Goal: Information Seeking & Learning: Learn about a topic

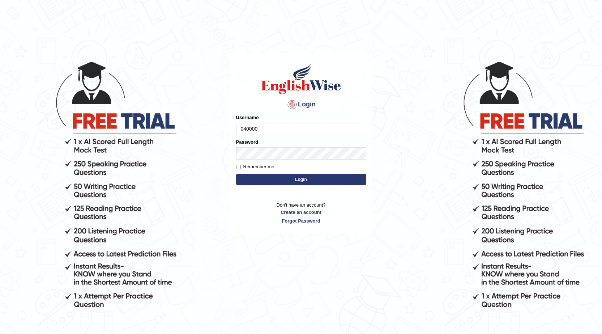
click at [304, 131] on input "040000" at bounding box center [301, 129] width 130 height 12
click at [266, 126] on input "040000" at bounding box center [301, 129] width 130 height 12
click at [264, 126] on input "040000" at bounding box center [301, 129] width 130 height 12
click at [251, 127] on input "040000" at bounding box center [301, 129] width 130 height 12
type input "0400-009000"
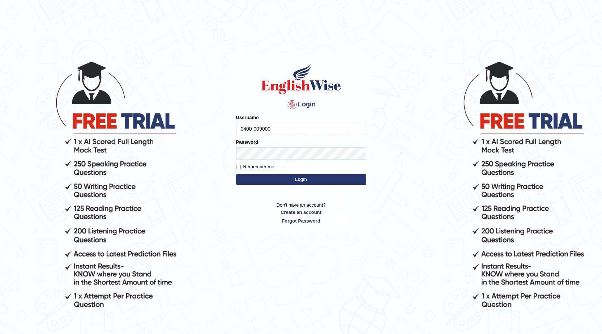
drag, startPoint x: 280, startPoint y: 127, endPoint x: 387, endPoint y: 140, distance: 108.0
click at [207, 120] on body "Login Please fix the following errors: Username 0400-009000 Password Remember m…" at bounding box center [301, 197] width 602 height 334
click at [347, 144] on div "Password" at bounding box center [301, 149] width 130 height 21
click at [267, 134] on input "041" at bounding box center [301, 129] width 130 height 12
type input "0410675043"
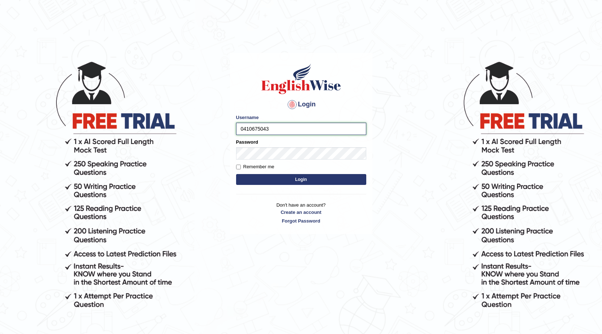
drag, startPoint x: 274, startPoint y: 130, endPoint x: 205, endPoint y: 143, distance: 70.0
click at [205, 143] on body "Login Please fix the following errors: Username 0410675043 Password Remember me…" at bounding box center [301, 197] width 602 height 334
click at [264, 131] on input "Username" at bounding box center [301, 129] width 130 height 12
type input "0410675043"
click at [321, 176] on button "Login" at bounding box center [301, 179] width 130 height 11
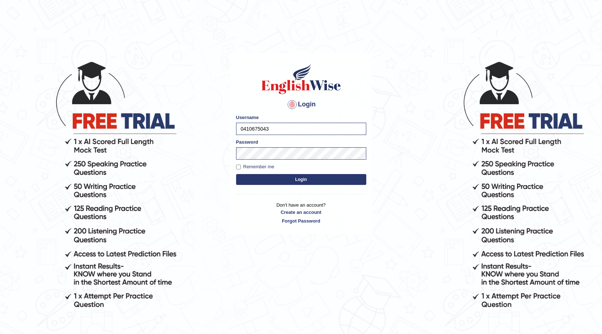
click at [314, 179] on button "Login" at bounding box center [301, 179] width 130 height 11
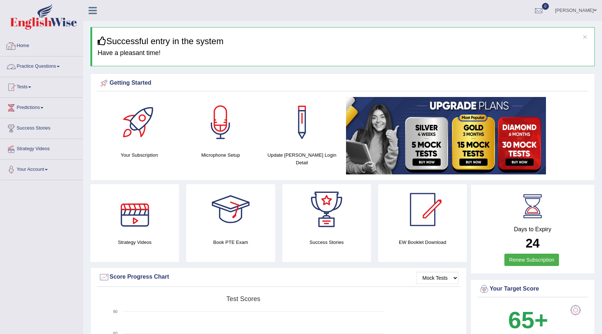
click at [63, 64] on link "Practice Questions" at bounding box center [41, 65] width 82 height 18
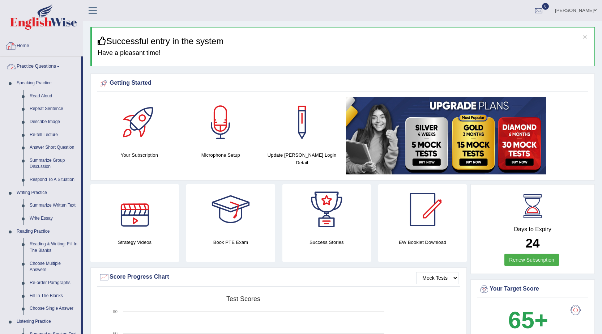
click at [56, 68] on link "Practice Questions" at bounding box center [40, 65] width 81 height 18
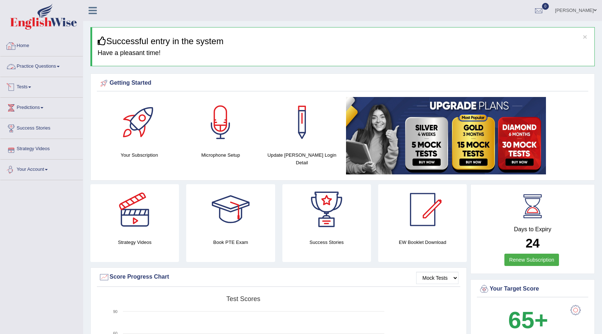
click at [60, 69] on link "Practice Questions" at bounding box center [41, 65] width 82 height 18
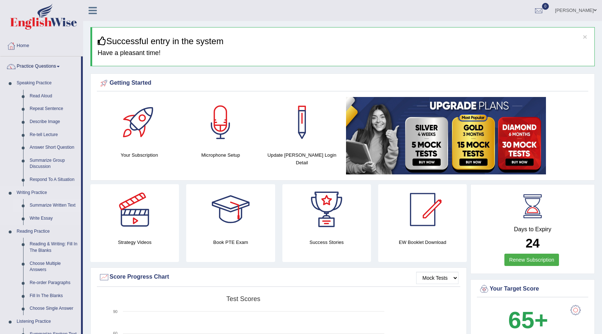
click at [67, 199] on link "Summarize Written Text" at bounding box center [53, 205] width 55 height 13
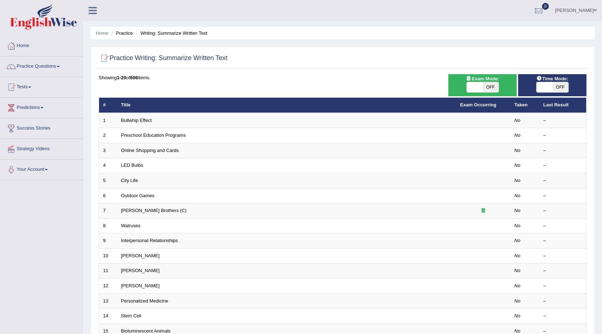
click at [546, 84] on span at bounding box center [545, 87] width 16 height 10
checkbox input "true"
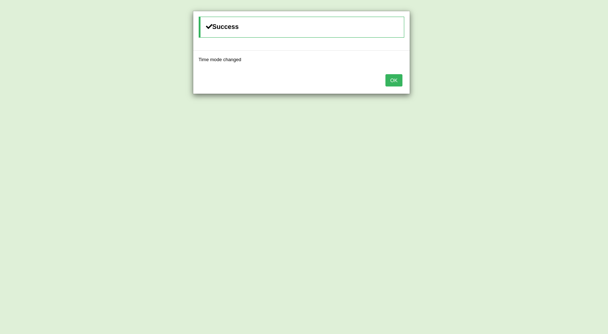
click at [393, 81] on button "OK" at bounding box center [393, 80] width 17 height 12
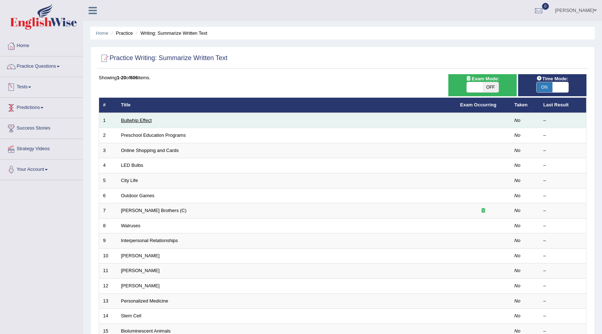
click at [141, 118] on link "Bullwhip Effect" at bounding box center [136, 120] width 31 height 5
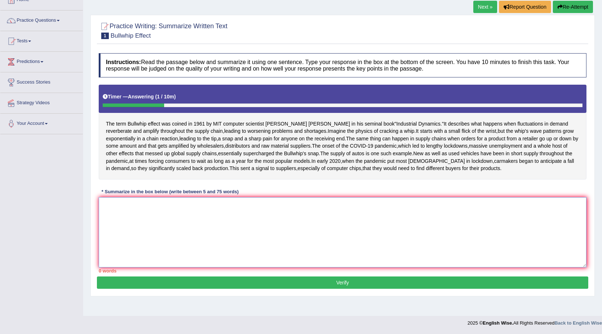
click at [305, 229] on textarea at bounding box center [343, 232] width 488 height 70
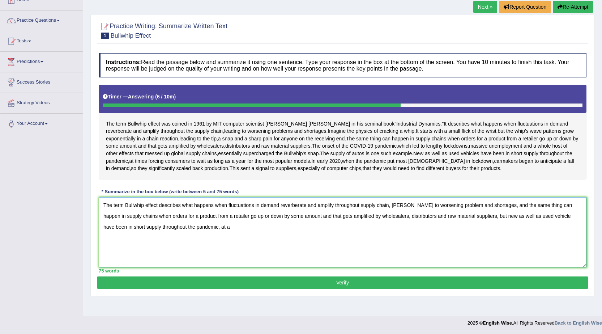
click at [395, 219] on textarea "The term Bullwhip effect describes what happens when fluctuations in demand rev…" at bounding box center [343, 232] width 488 height 70
drag, startPoint x: 485, startPoint y: 232, endPoint x: 486, endPoint y: 245, distance: 13.4
click at [486, 245] on textarea "The term Bullwhip effect describes what happens when fluctuations in demand rev…" at bounding box center [343, 232] width 488 height 70
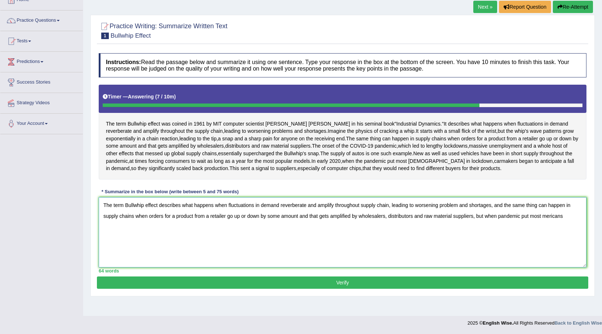
click at [543, 228] on textarea "The term Bullwhip effect describes what happens when fluctuations in demand rev…" at bounding box center [343, 232] width 488 height 70
click at [572, 230] on textarea "The term Bullwhip effect describes what happens when fluctuations in demand rev…" at bounding box center [343, 232] width 488 height 70
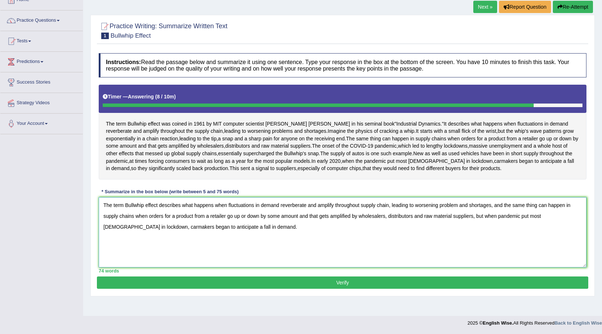
type textarea "The term Bullwhip effect describes what happens when fluctuations in demand rev…"
click at [308, 289] on button "Verify" at bounding box center [343, 282] width 492 height 12
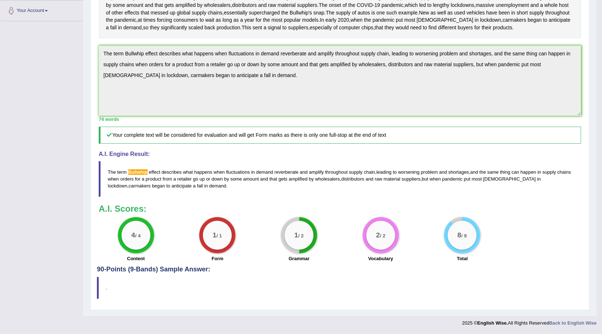
scroll to position [196, 0]
click at [145, 171] on span "Bullwhip" at bounding box center [138, 171] width 20 height 5
click at [135, 172] on span "Bullwhip" at bounding box center [138, 171] width 20 height 5
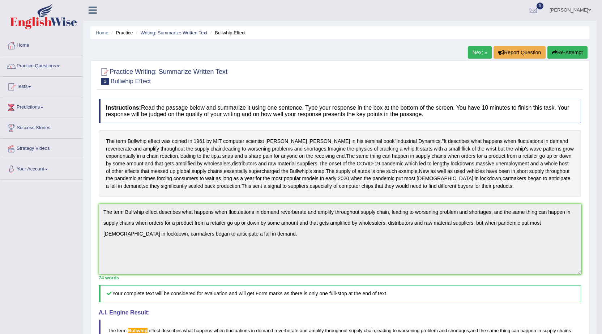
scroll to position [0, 0]
click at [473, 49] on link "Next »" at bounding box center [480, 53] width 24 height 12
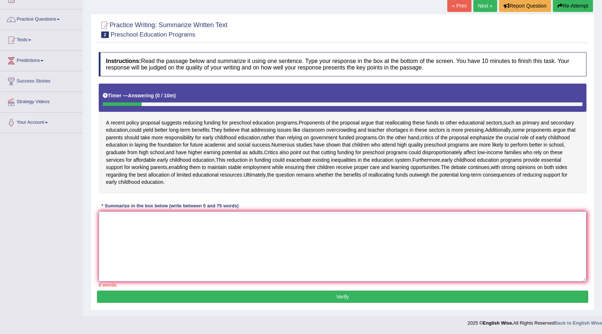
click at [125, 230] on textarea at bounding box center [343, 246] width 488 height 70
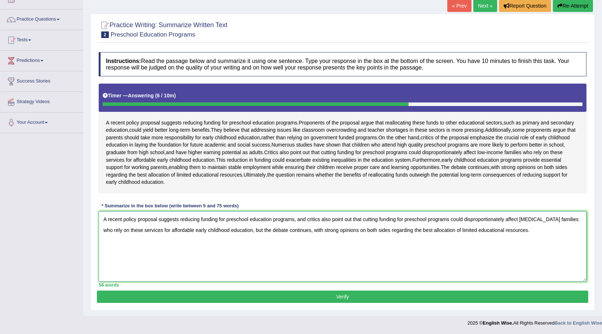
drag, startPoint x: 253, startPoint y: 230, endPoint x: 530, endPoint y: 228, distance: 276.8
click at [530, 228] on textarea "A recent policy proposal suggests reducing funding for preschool education prog…" at bounding box center [343, 246] width 488 height 70
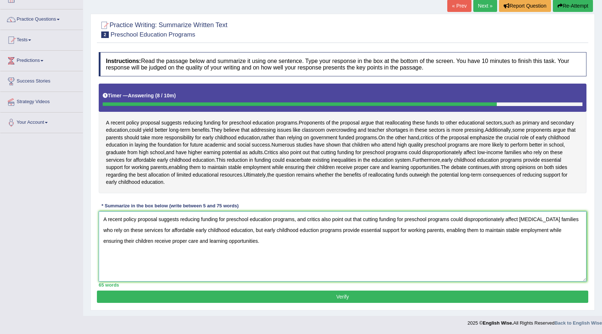
type textarea "A recent policy proposal suggests reducing funding for preschool education prog…"
click at [355, 299] on button "Verify" at bounding box center [343, 297] width 492 height 12
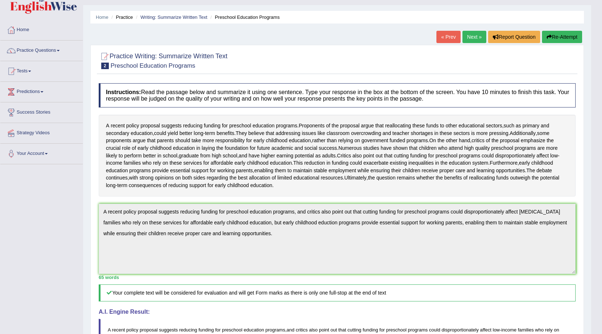
scroll to position [15, 0]
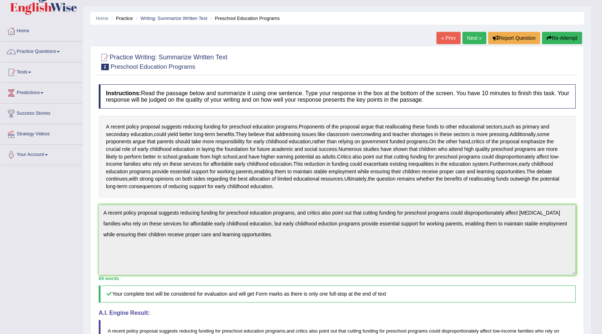
click at [466, 41] on link "Next »" at bounding box center [475, 38] width 24 height 12
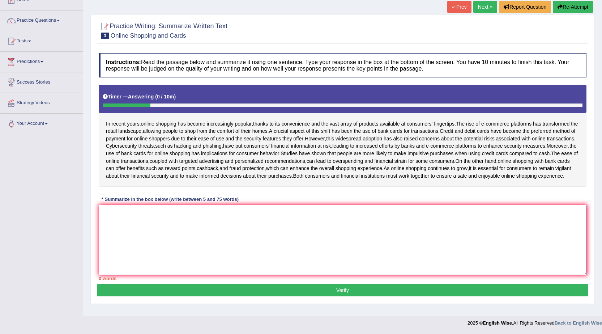
click at [138, 224] on textarea at bounding box center [343, 240] width 488 height 70
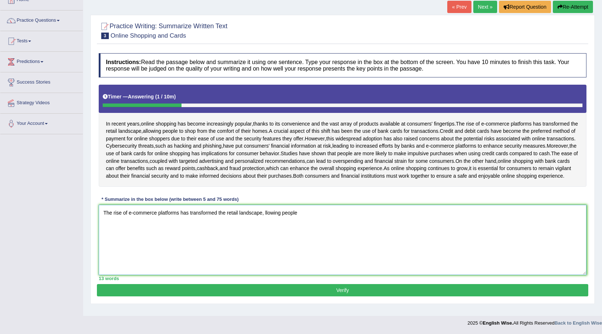
click at [265, 219] on textarea "The rise of e-commerce platforms has transformed the retail landscape, llowing …" at bounding box center [343, 240] width 488 height 70
click at [322, 219] on textarea "The rise of e-commerce platforms has transformed the retail landscape, allowing…" at bounding box center [343, 240] width 488 height 70
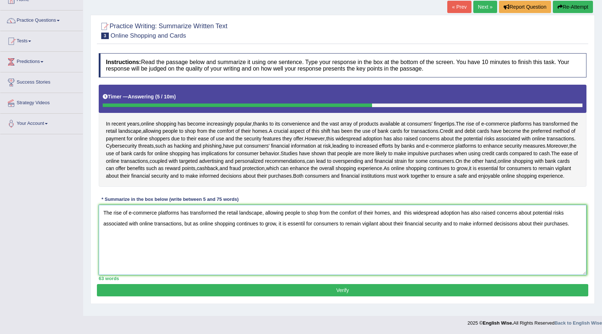
click at [304, 230] on textarea "The rise of e-commerce platforms has transformed the retail landscape, allowing…" at bounding box center [343, 240] width 488 height 70
click at [512, 229] on textarea "The rise of e-commerce platforms has transformed the retail landscape, allowing…" at bounding box center [343, 240] width 488 height 70
type textarea "The rise of e-commerce platforms has transformed the retail landscape, allowing…"
click at [360, 296] on button "Verify" at bounding box center [343, 290] width 492 height 12
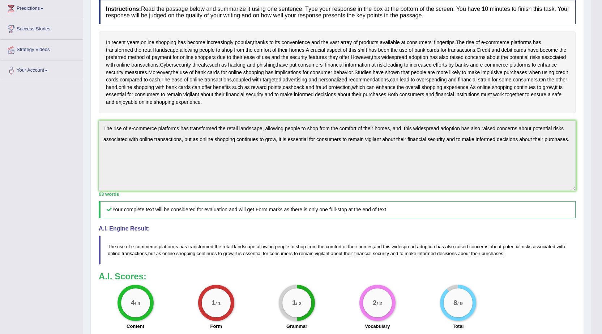
scroll to position [37, 0]
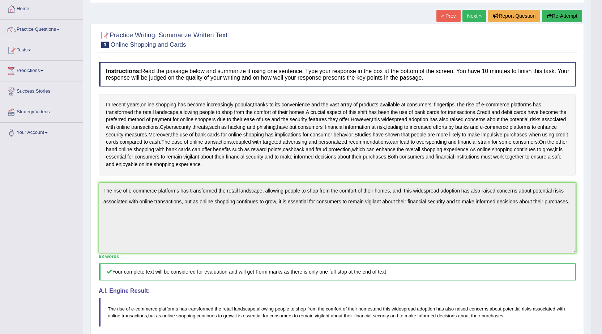
click at [467, 17] on link "Next »" at bounding box center [475, 16] width 24 height 12
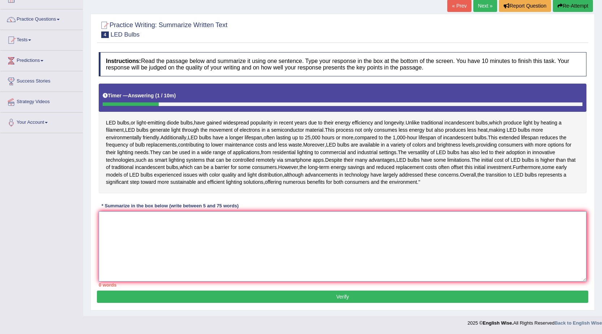
click at [131, 216] on textarea at bounding box center [343, 246] width 488 height 70
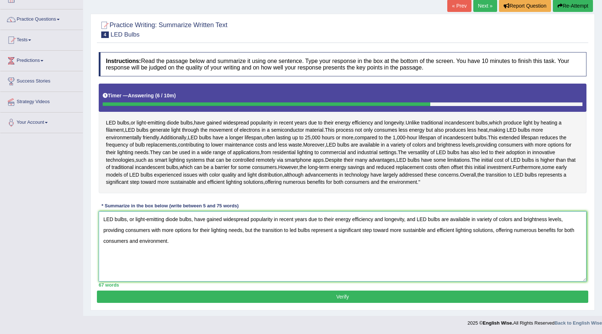
type textarea "LED bulbs, or light-emitting diode bulbs, have gained widespread popularity in …"
click at [290, 291] on button "Verify" at bounding box center [343, 297] width 492 height 12
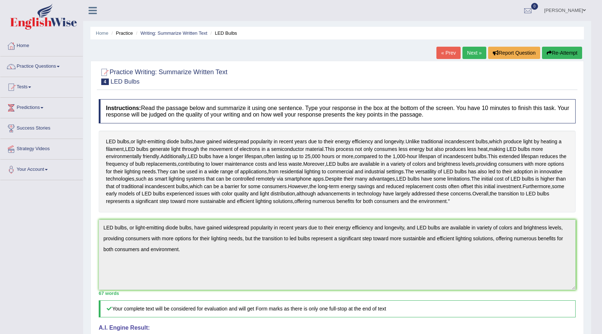
click at [554, 48] on button "Re-Attempt" at bounding box center [562, 53] width 40 height 12
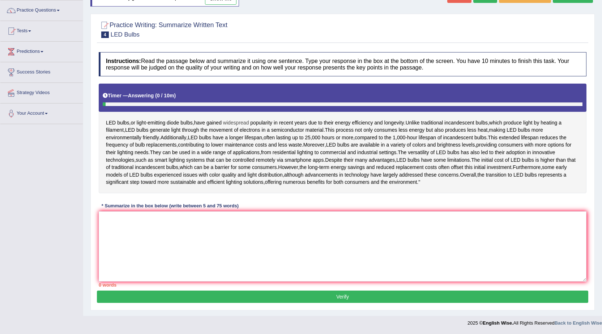
drag, startPoint x: 103, startPoint y: 104, endPoint x: 240, endPoint y: 102, distance: 137.5
click at [240, 102] on div "LED bulbs , or light - emitting diode bulbs , have gained widespread popularity…" at bounding box center [343, 139] width 488 height 110
click at [239, 119] on span "widespread" at bounding box center [236, 123] width 26 height 8
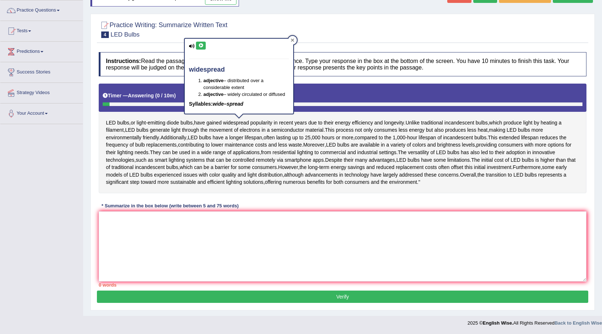
click at [292, 36] on div at bounding box center [292, 40] width 9 height 9
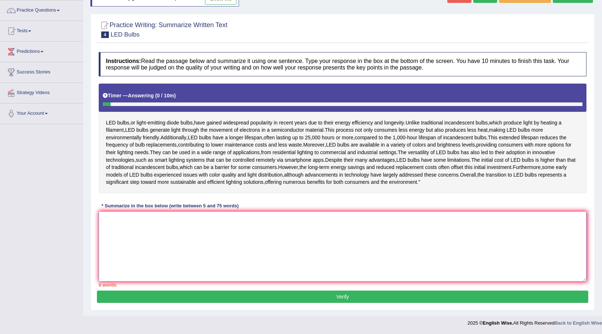
click at [177, 236] on textarea at bounding box center [343, 246] width 488 height 70
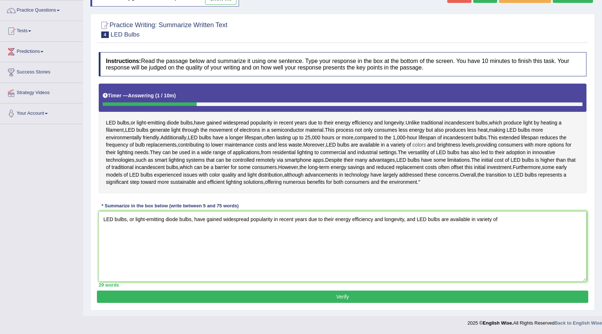
click at [413, 141] on span "colors" at bounding box center [419, 145] width 13 height 8
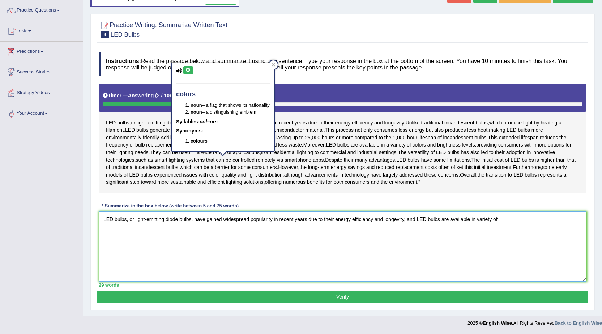
click at [508, 228] on textarea "LED bulbs, or light-emitting diode bulbs, have gained widespread popularity in …" at bounding box center [343, 246] width 488 height 70
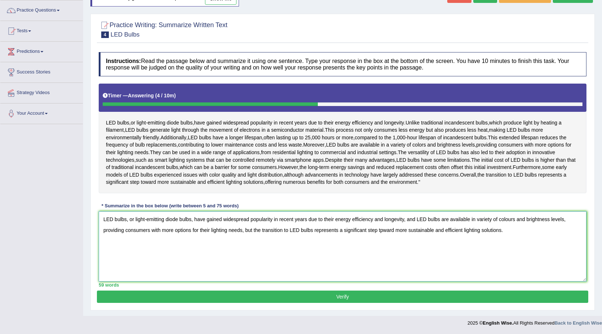
click at [383, 236] on textarea "LED bulbs, or light-emitting diode bulbs, have gained widespread popularity in …" at bounding box center [343, 246] width 488 height 70
click at [546, 246] on textarea "LED bulbs, or light-emitting diode bulbs, have gained widespread popularity in …" at bounding box center [343, 246] width 488 height 70
type textarea "LED bulbs, or light-emitting diode bulbs, have gained widespread popularity in …"
click at [310, 303] on button "Verify" at bounding box center [343, 297] width 492 height 12
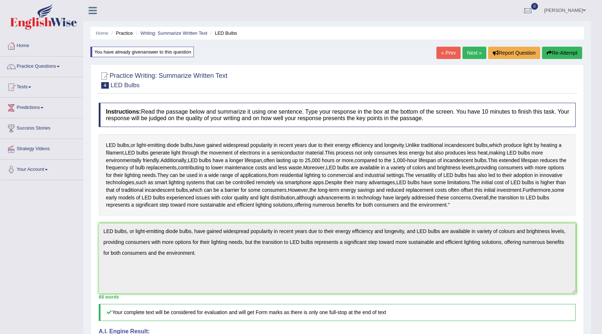
click at [469, 47] on link "Next »" at bounding box center [475, 53] width 24 height 12
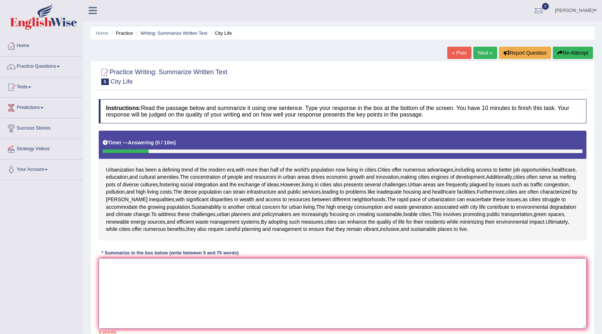
click at [124, 279] on textarea at bounding box center [343, 293] width 488 height 70
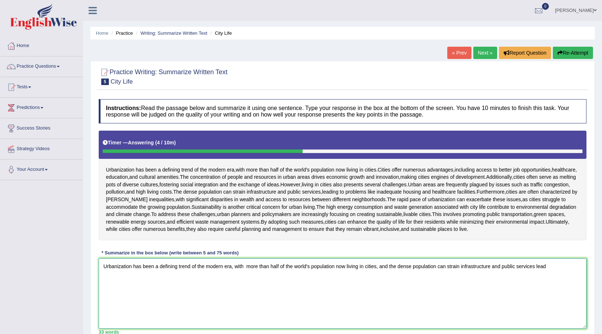
drag, startPoint x: 390, startPoint y: 267, endPoint x: 575, endPoint y: 248, distance: 186.6
click at [575, 248] on div "Instructions: Read the passage below and summarize it using one sentence. Type …" at bounding box center [343, 217] width 492 height 242
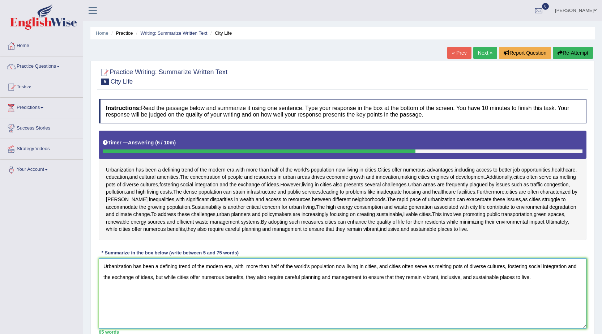
scroll to position [36, 0]
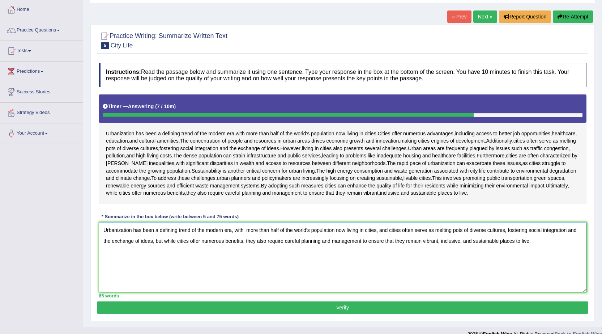
type textarea "Urbanization has been a defining trend of the modern era, with more than half o…"
click at [427, 307] on button "Verify" at bounding box center [343, 307] width 492 height 12
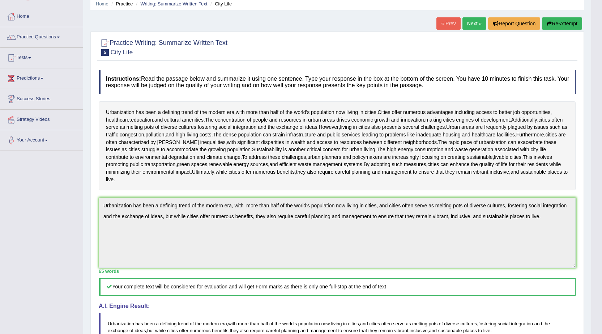
scroll to position [0, 0]
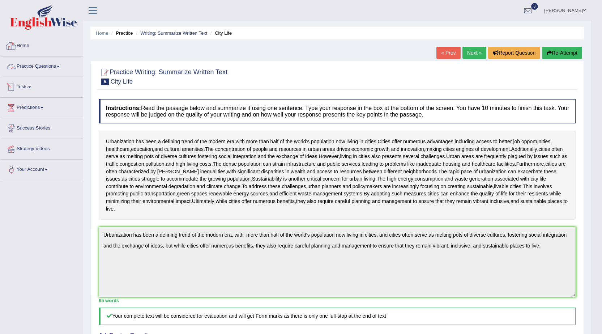
click at [54, 64] on link "Practice Questions" at bounding box center [41, 65] width 82 height 18
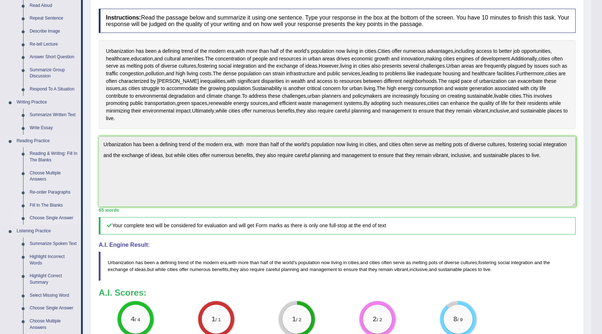
scroll to position [109, 0]
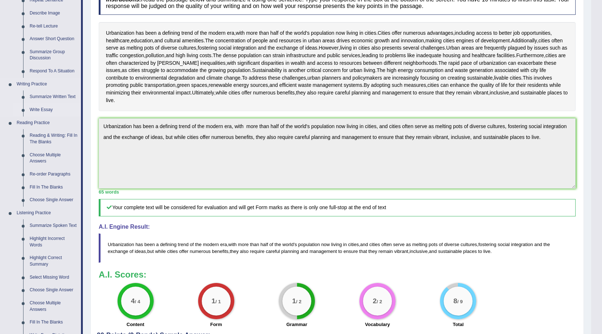
click at [49, 109] on link "Write Essay" at bounding box center [53, 109] width 55 height 13
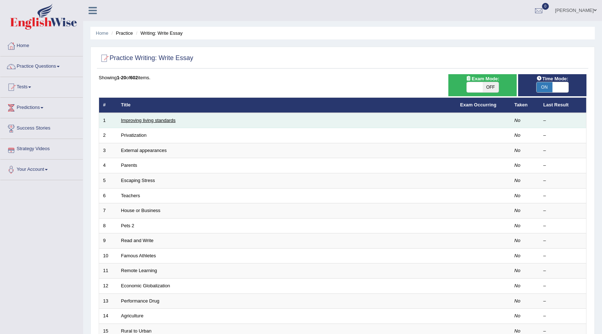
click at [142, 120] on link "Improving living standards" at bounding box center [148, 120] width 55 height 5
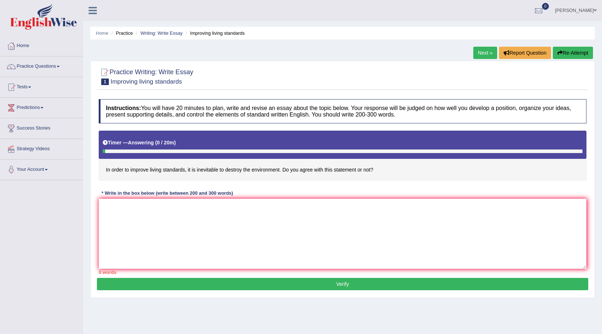
click at [204, 169] on h4 "In order to improve living standards, it is inevitable to destroy the environme…" at bounding box center [343, 156] width 488 height 50
click at [202, 169] on h4 "In order to improve living standards, it is inevitable to destroy the environme…" at bounding box center [343, 156] width 488 height 50
click at [150, 207] on textarea at bounding box center [343, 234] width 488 height 70
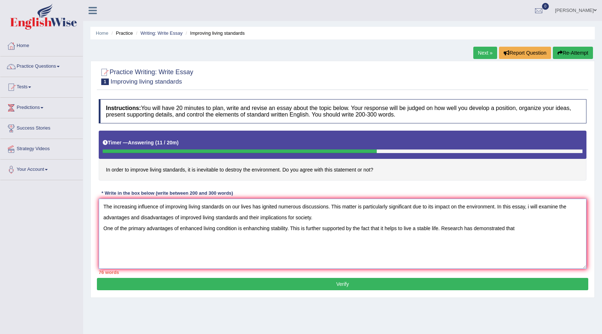
click at [438, 228] on textarea "The increasing influence of improving living standards on our lives has ignited…" at bounding box center [343, 234] width 488 height 70
drag, startPoint x: 103, startPoint y: 205, endPoint x: 581, endPoint y: 263, distance: 482.2
click at [581, 263] on textarea "The increasing influence of improving living standards on our lives has ignited…" at bounding box center [343, 234] width 488 height 70
type textarea "The increasing influence of improving living standards on our lives has ignited…"
click at [27, 47] on link "Home" at bounding box center [41, 45] width 82 height 18
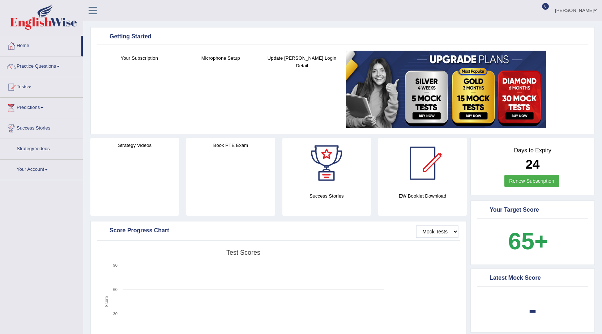
click at [60, 68] on link "Practice Questions" at bounding box center [41, 65] width 82 height 18
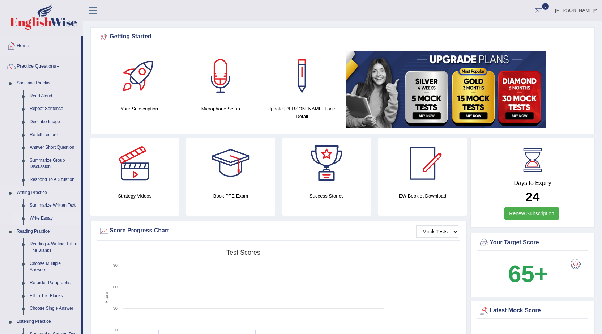
click at [50, 215] on link "Write Essay" at bounding box center [53, 218] width 55 height 13
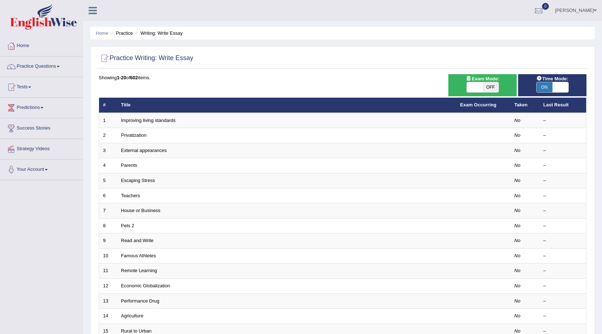
click at [552, 83] on span "ON" at bounding box center [545, 87] width 16 height 10
checkbox input "false"
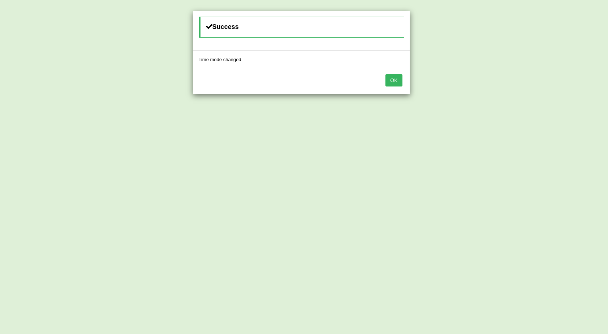
click at [396, 82] on button "OK" at bounding box center [393, 80] width 17 height 12
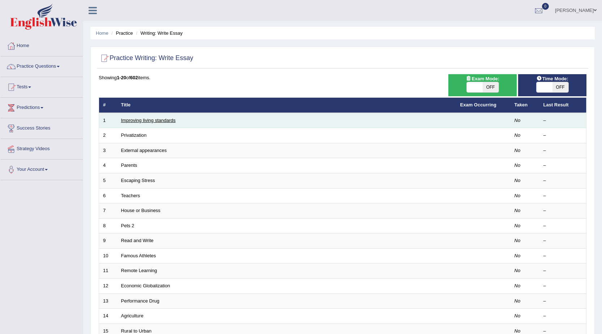
click at [162, 120] on link "Improving living standards" at bounding box center [148, 120] width 55 height 5
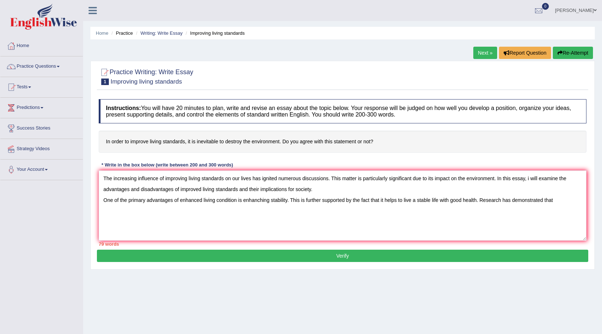
click at [270, 199] on textarea "The increasing influence of improving living standards on our lives has ignited…" at bounding box center [343, 205] width 488 height 70
click at [307, 199] on textarea "The increasing influence of improving living standards on our lives has ignited…" at bounding box center [343, 205] width 488 height 70
click at [154, 209] on textarea "The increasing influence of improving living standards on our lives has ignited…" at bounding box center [343, 205] width 488 height 70
click at [251, 211] on textarea "The increasing influence of improving living standards on our lives has ignited…" at bounding box center [343, 205] width 488 height 70
click at [300, 210] on textarea "The increasing influence of improving living standards on our lives has ignited…" at bounding box center [343, 205] width 488 height 70
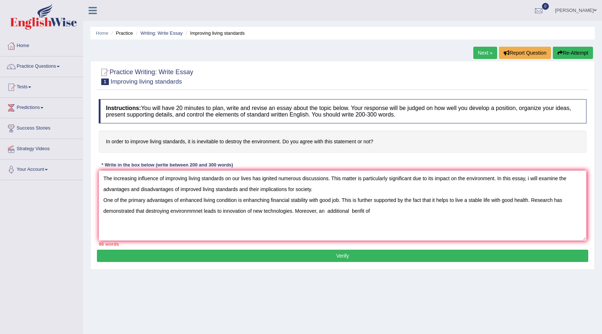
click at [361, 210] on textarea "The increasing influence of improving living standards on our lives has ignited…" at bounding box center [343, 205] width 488 height 70
click at [385, 210] on textarea "The increasing influence of improving living standards on our lives has ignited…" at bounding box center [343, 205] width 488 height 70
click at [396, 210] on textarea "The increasing influence of improving living standards on our lives has ignited…" at bounding box center [343, 205] width 488 height 70
click at [445, 213] on textarea "The increasing influence of improving living standards on our lives has ignited…" at bounding box center [343, 205] width 488 height 70
click at [454, 209] on textarea "The increasing influence of improving living standards on our lives has ignited…" at bounding box center [343, 205] width 488 height 70
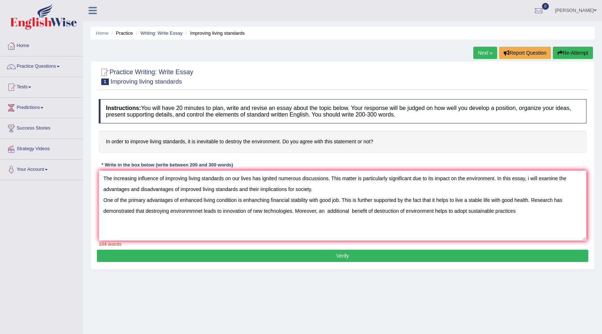
click at [521, 213] on textarea "The increasing influence of improving living standards on our lives has ignited…" at bounding box center [343, 205] width 488 height 70
click at [175, 223] on textarea "The increasing influence of improving living standards on our lives has ignited…" at bounding box center [343, 205] width 488 height 70
click at [213, 223] on textarea "The increasing influence of improving living standards on our lives has ignited…" at bounding box center [343, 205] width 488 height 70
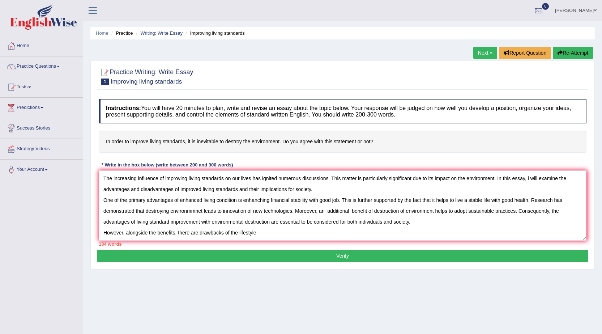
click at [239, 233] on textarea "The increasing influence of improving living standards on our lives has ignited…" at bounding box center [343, 205] width 488 height 70
click at [285, 232] on textarea "The increasing influence of improving living standards on our lives has ignited…" at bounding box center [343, 205] width 488 height 70
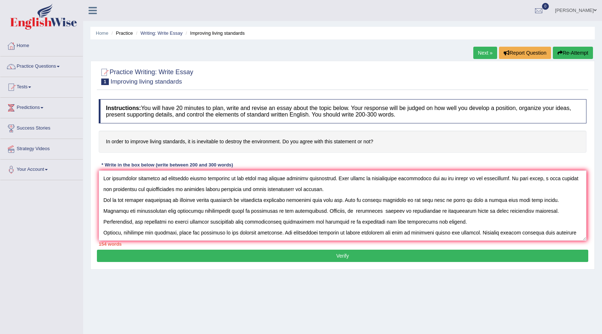
scroll to position [7, 0]
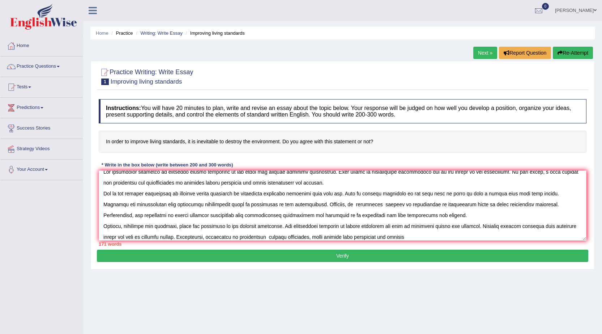
click at [232, 236] on textarea at bounding box center [343, 205] width 488 height 70
click at [423, 237] on textarea at bounding box center [343, 205] width 488 height 70
click at [454, 225] on textarea at bounding box center [343, 205] width 488 height 70
click at [300, 238] on textarea at bounding box center [343, 205] width 488 height 70
click at [546, 233] on textarea at bounding box center [343, 205] width 488 height 70
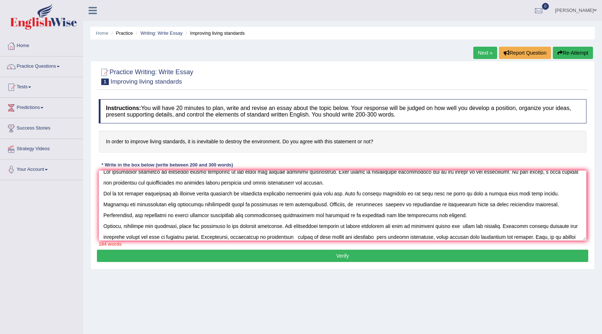
scroll to position [17, 0]
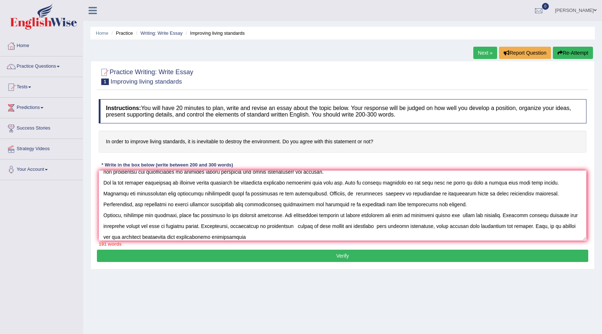
click at [125, 238] on textarea at bounding box center [343, 205] width 488 height 70
click at [284, 235] on textarea at bounding box center [343, 205] width 488 height 70
click at [278, 237] on textarea at bounding box center [343, 205] width 488 height 70
click at [295, 236] on textarea at bounding box center [343, 205] width 488 height 70
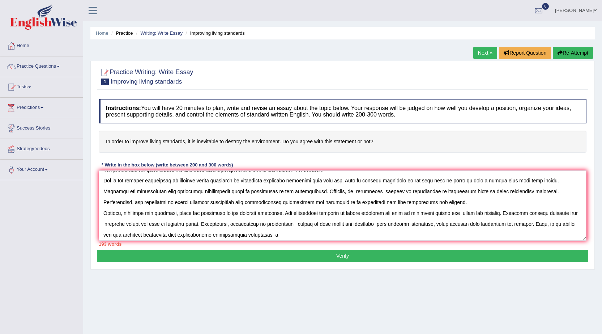
drag, startPoint x: 266, startPoint y: 236, endPoint x: 305, endPoint y: 229, distance: 40.0
click at [305, 229] on textarea at bounding box center [343, 205] width 488 height 70
click at [306, 236] on textarea at bounding box center [343, 205] width 488 height 70
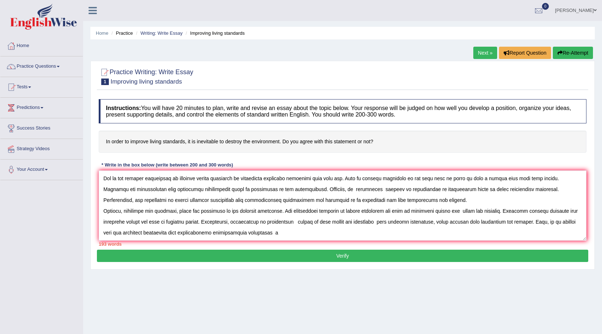
drag, startPoint x: 306, startPoint y: 236, endPoint x: 263, endPoint y: 242, distance: 43.2
click at [263, 242] on div "Instructions: You will have 20 minutes to plan, write and revise an essay about…" at bounding box center [343, 173] width 492 height 154
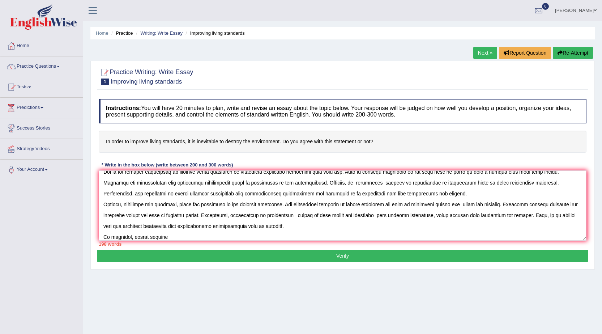
click at [150, 236] on textarea at bounding box center [343, 205] width 488 height 70
click at [132, 237] on textarea at bounding box center [343, 205] width 488 height 70
click at [133, 238] on textarea at bounding box center [343, 205] width 488 height 70
click at [188, 236] on textarea at bounding box center [343, 205] width 488 height 70
click at [145, 237] on textarea at bounding box center [343, 205] width 488 height 70
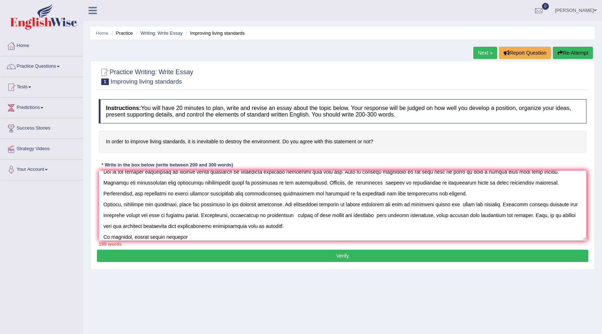
click at [191, 236] on textarea at bounding box center [343, 205] width 488 height 70
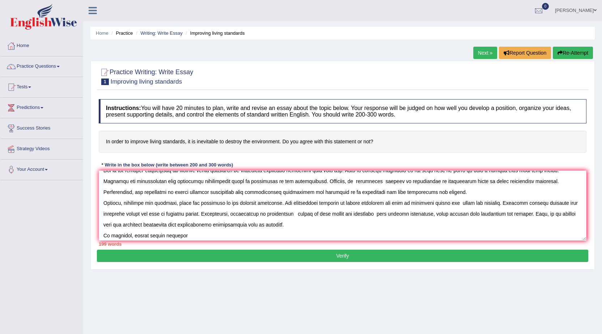
scroll to position [33, 0]
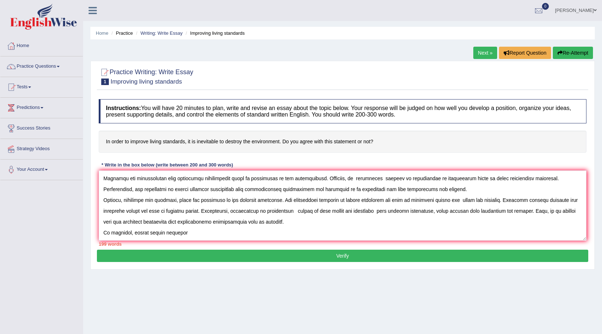
drag, startPoint x: 132, startPoint y: 236, endPoint x: 147, endPoint y: 239, distance: 15.5
click at [147, 239] on textarea at bounding box center [343, 205] width 488 height 70
click at [189, 238] on textarea at bounding box center [343, 205] width 488 height 70
click at [181, 232] on textarea at bounding box center [343, 205] width 488 height 70
click at [180, 232] on textarea at bounding box center [343, 205] width 488 height 70
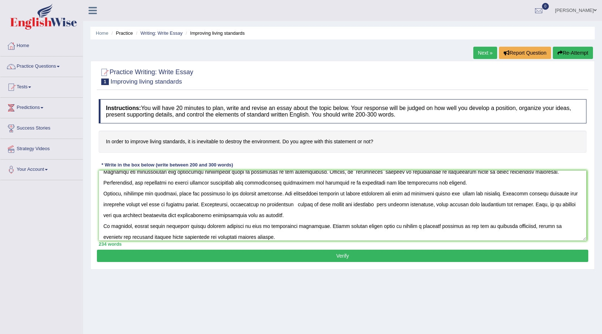
scroll to position [0, 0]
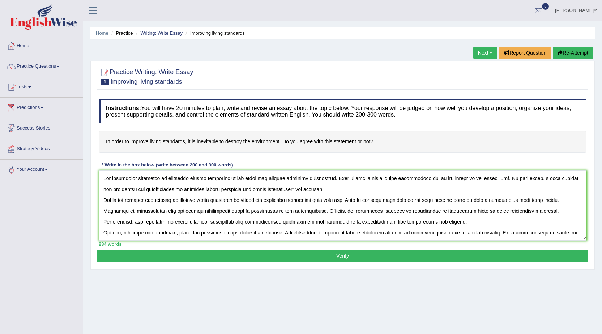
click at [529, 179] on textarea at bounding box center [343, 205] width 488 height 70
click at [196, 211] on textarea at bounding box center [343, 205] width 488 height 70
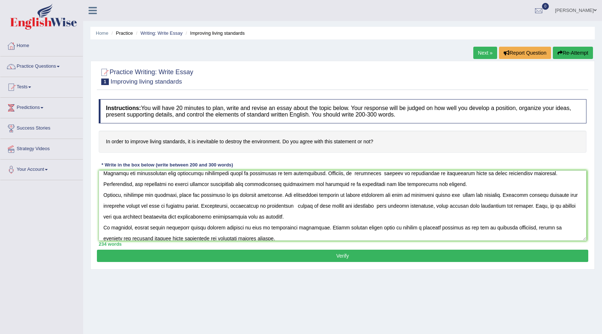
scroll to position [43, 0]
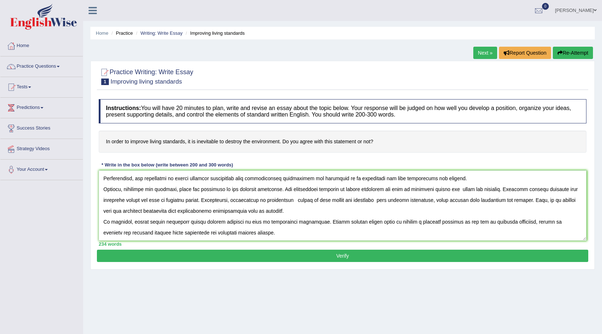
click at [336, 200] on textarea at bounding box center [343, 205] width 488 height 70
click at [289, 210] on textarea at bounding box center [343, 205] width 488 height 70
click at [511, 221] on textarea at bounding box center [343, 205] width 488 height 70
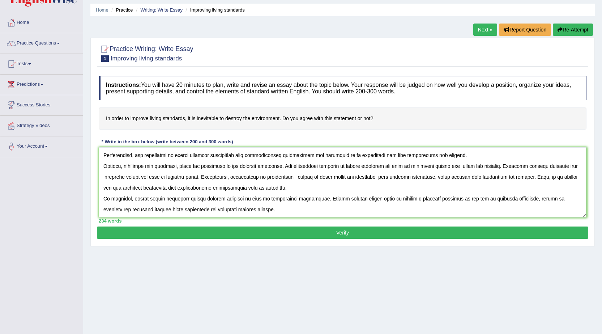
scroll to position [36, 0]
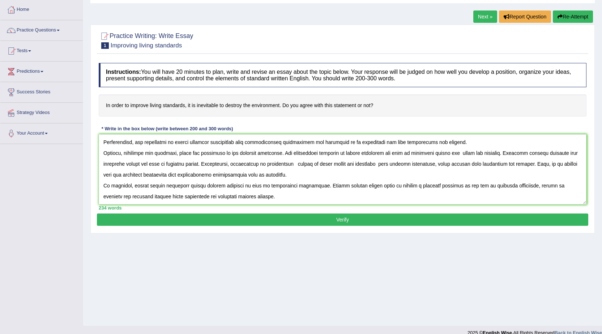
type textarea "The increasing influence of improving living standards on our lives has ignited…"
click at [320, 219] on button "Verify" at bounding box center [343, 219] width 492 height 12
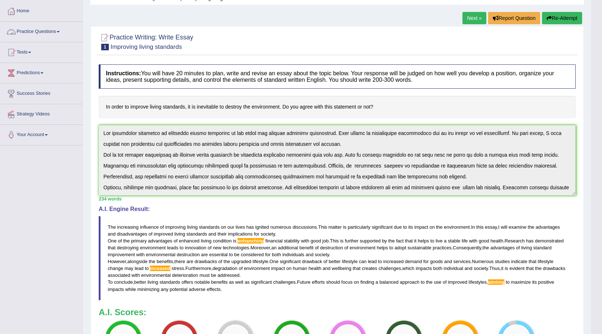
scroll to position [0, 0]
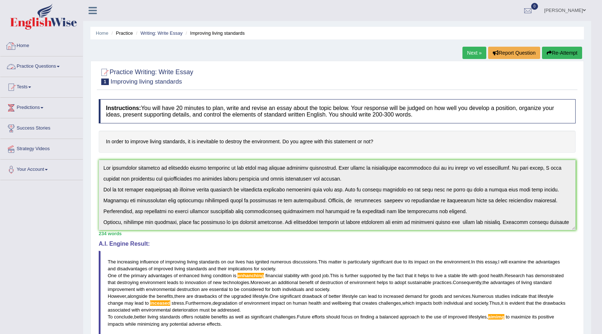
click at [24, 52] on link "Home" at bounding box center [41, 45] width 82 height 18
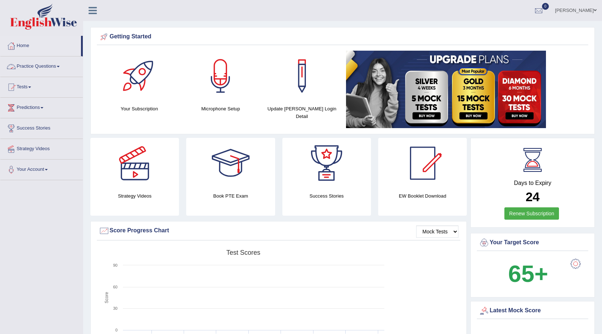
click at [55, 62] on link "Practice Questions" at bounding box center [41, 65] width 82 height 18
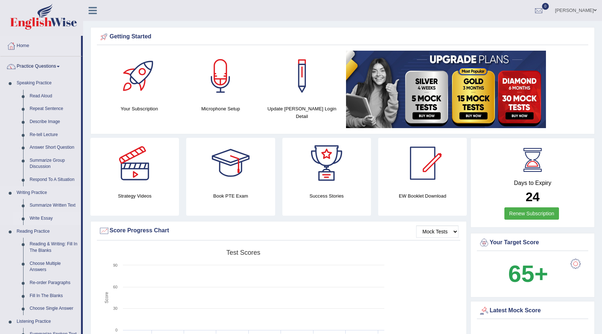
click at [36, 218] on link "Write Essay" at bounding box center [53, 218] width 55 height 13
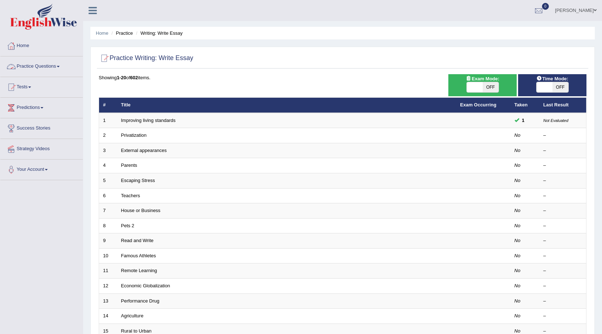
click at [67, 68] on link "Practice Questions" at bounding box center [41, 65] width 82 height 18
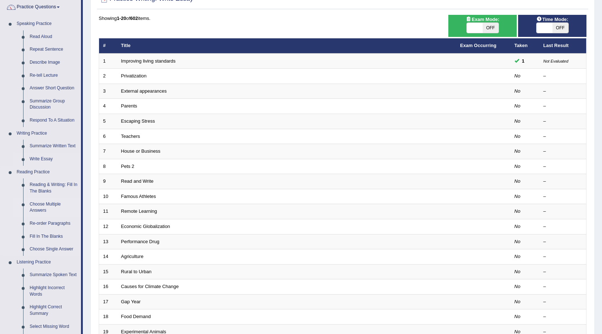
scroll to position [72, 0]
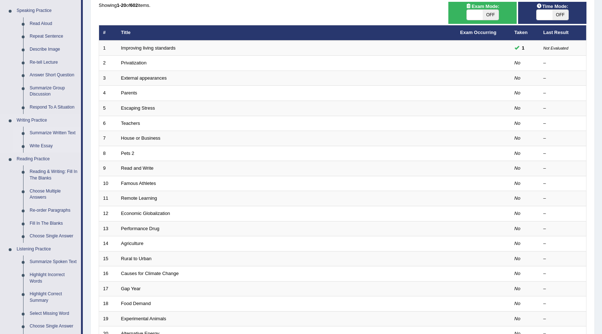
click at [57, 130] on link "Summarize Written Text" at bounding box center [53, 133] width 55 height 13
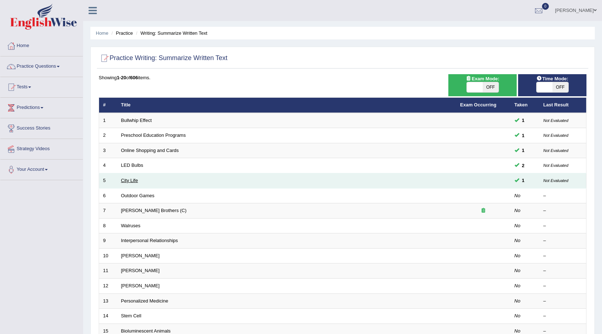
click at [137, 181] on link "City Life" at bounding box center [129, 180] width 17 height 5
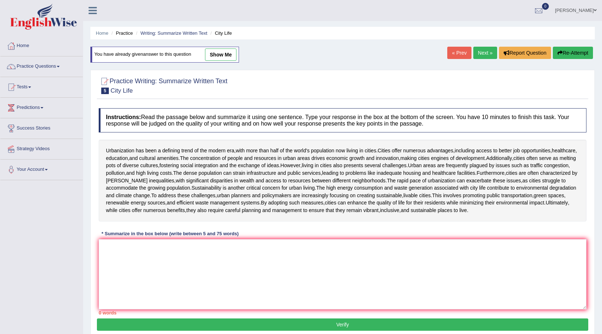
click at [233, 53] on link "show me" at bounding box center [220, 54] width 31 height 12
type textarea "Urbanization has been a defining trend of the modern era, with more than half o…"
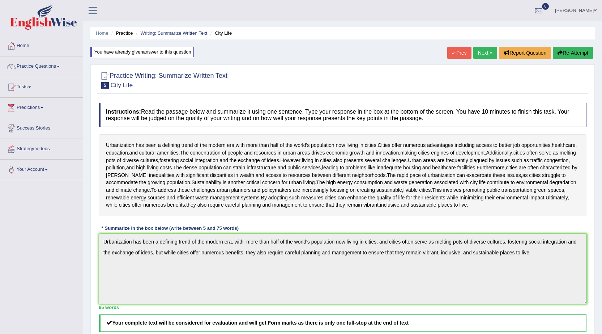
click at [452, 51] on link "« Prev" at bounding box center [460, 53] width 24 height 12
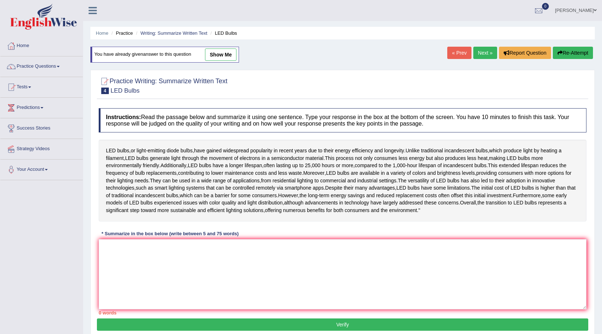
click at [218, 52] on link "show me" at bounding box center [220, 54] width 31 height 12
type textarea "LED bulbs, or light-emitting diode bulbs, have gained widespread popularity in …"
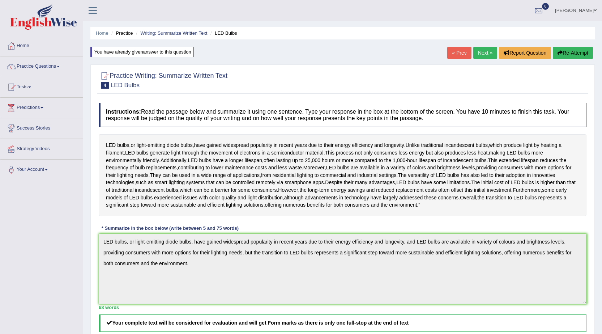
click at [462, 52] on link "« Prev" at bounding box center [460, 53] width 24 height 12
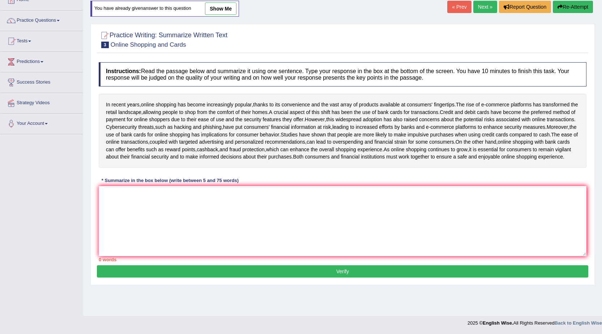
click at [215, 5] on link "show me" at bounding box center [220, 9] width 31 height 12
type textarea "The rise of e-commerce platforms has transformed the retail landscape, allowing…"
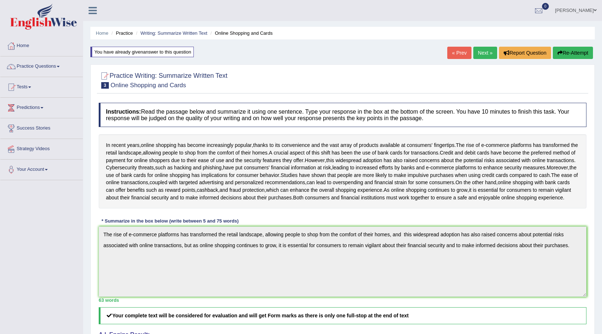
click at [459, 54] on link "« Prev" at bounding box center [460, 53] width 24 height 12
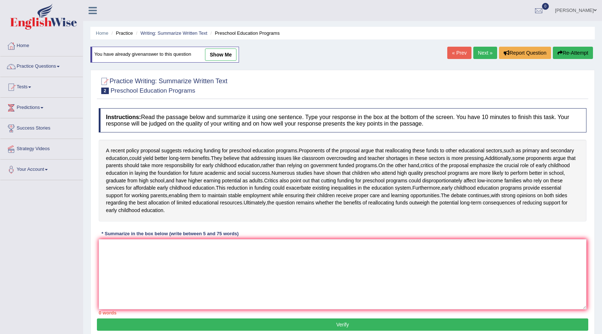
click at [224, 52] on link "show me" at bounding box center [220, 54] width 31 height 12
type textarea "A recent policy proposal suggests reducing funding for preschool education prog…"
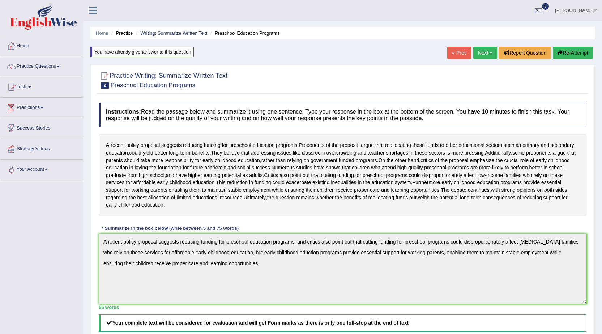
click at [460, 52] on link "« Prev" at bounding box center [460, 53] width 24 height 12
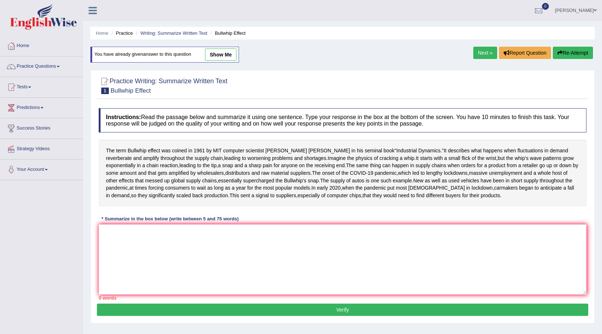
click at [232, 53] on link "show me" at bounding box center [220, 54] width 31 height 12
type textarea "The term Bullwhip effect describes what happens when fluctuations in demand rev…"
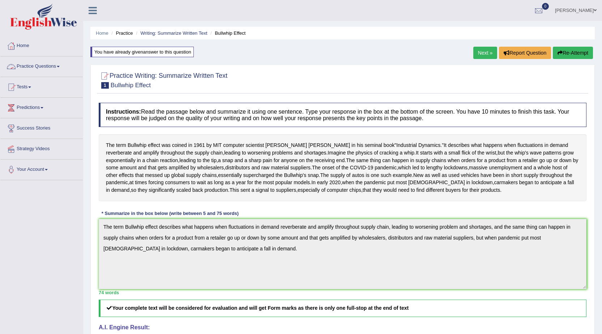
click at [50, 69] on link "Practice Questions" at bounding box center [41, 65] width 82 height 18
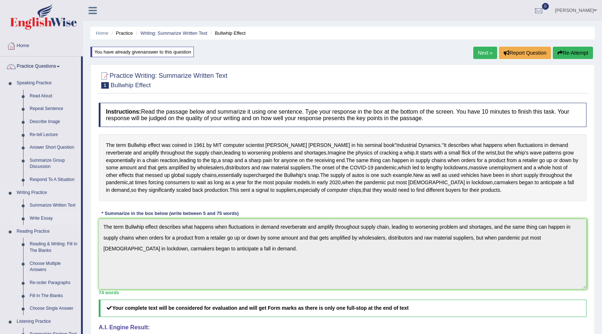
click at [50, 217] on link "Write Essay" at bounding box center [53, 218] width 55 height 13
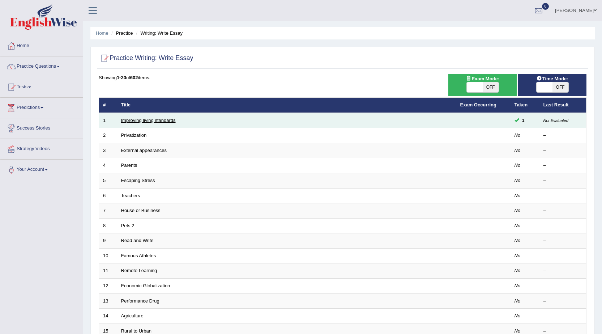
click at [156, 120] on link "Improving living standards" at bounding box center [148, 120] width 55 height 5
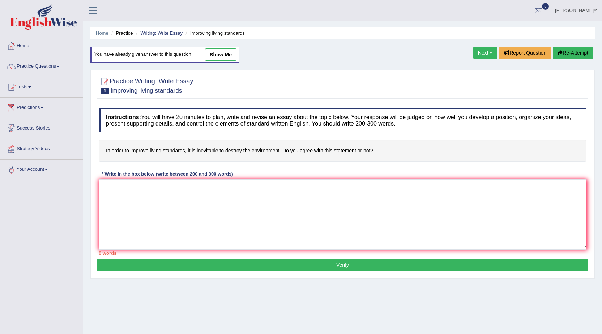
click at [223, 57] on link "show me" at bounding box center [220, 54] width 31 height 12
type textarea "The increasing influence of improving living standards on our lives has ignited…"
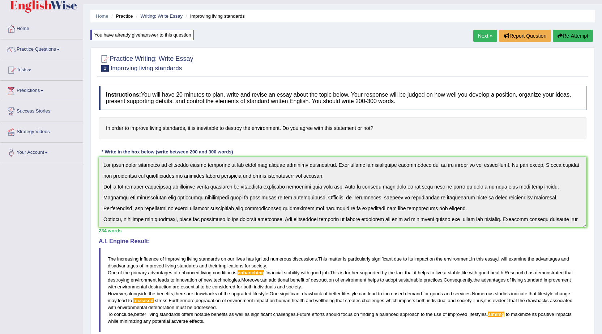
scroll to position [8, 0]
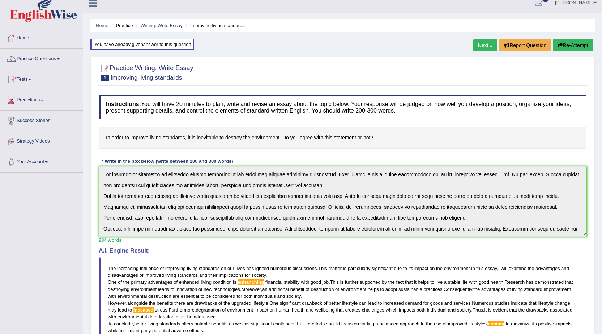
click at [100, 24] on link "Home" at bounding box center [102, 25] width 13 height 5
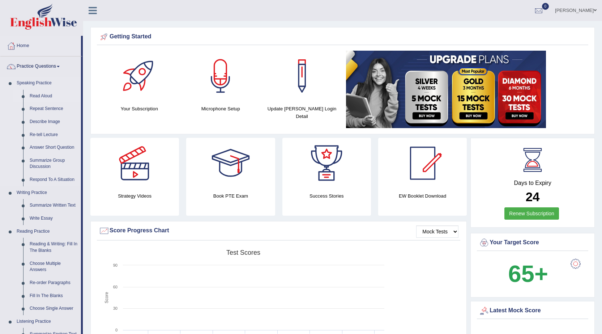
click at [42, 96] on link "Read Aloud" at bounding box center [53, 96] width 55 height 13
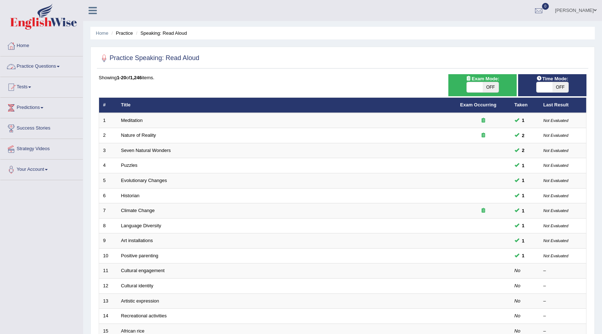
click at [47, 67] on link "Practice Questions" at bounding box center [41, 65] width 82 height 18
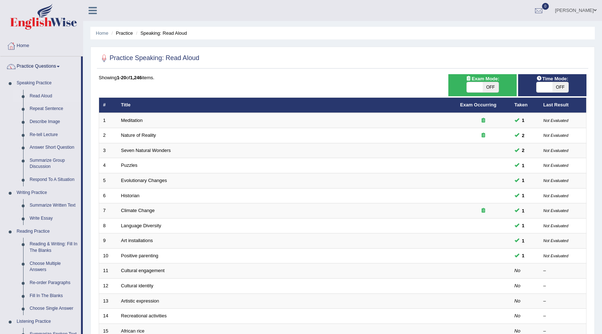
click at [559, 83] on span "OFF" at bounding box center [561, 87] width 16 height 10
checkbox input "true"
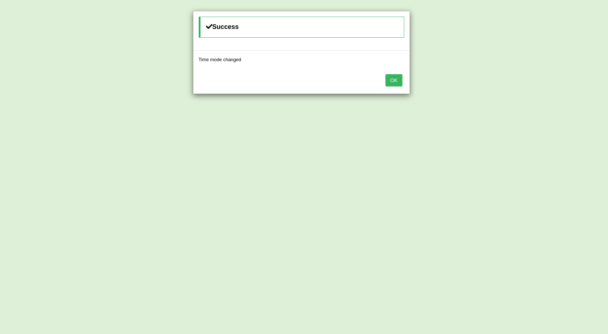
click at [401, 80] on button "OK" at bounding box center [393, 80] width 17 height 12
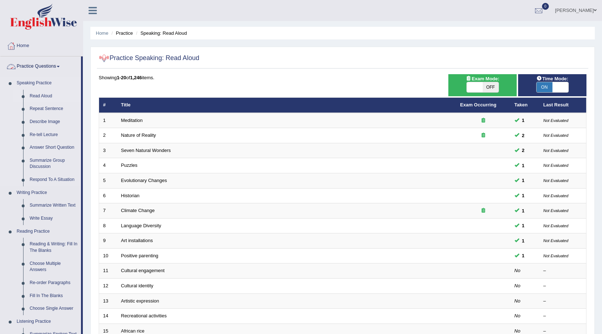
click at [38, 92] on link "Read Aloud" at bounding box center [53, 96] width 55 height 13
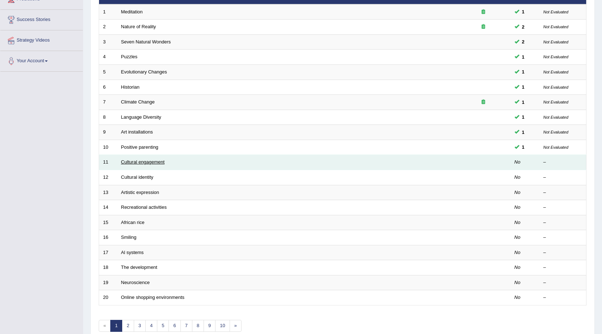
click at [151, 163] on link "Cultural engagement" at bounding box center [143, 161] width 44 height 5
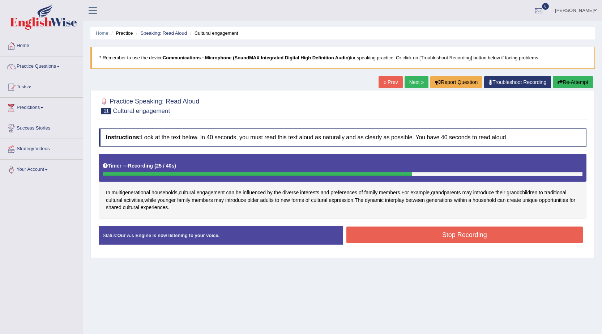
click at [389, 228] on button "Stop Recording" at bounding box center [465, 234] width 237 height 17
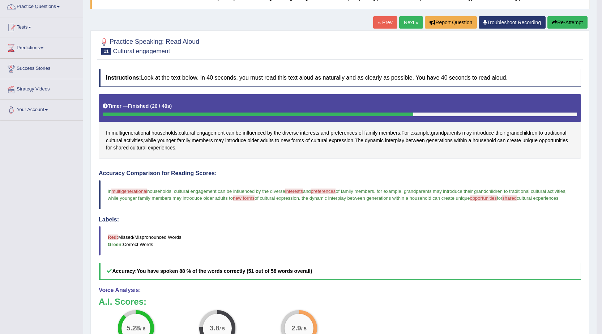
scroll to position [30, 0]
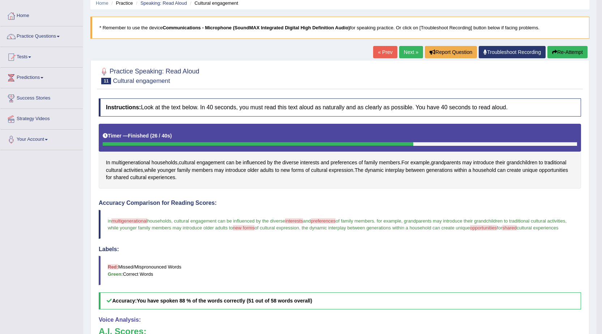
click at [410, 52] on link "Next »" at bounding box center [411, 52] width 24 height 12
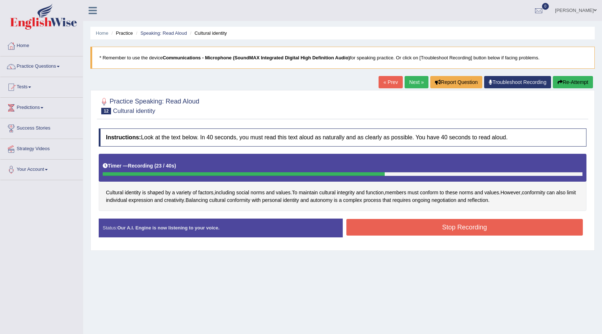
click at [444, 235] on button "Stop Recording" at bounding box center [465, 227] width 237 height 17
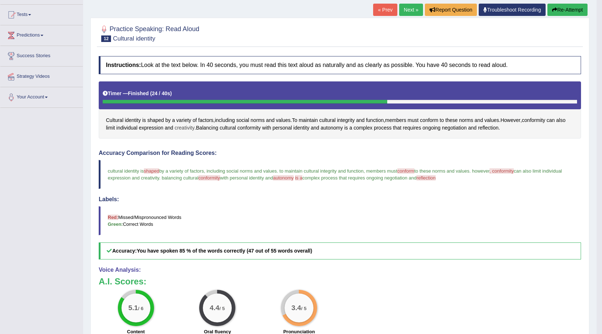
scroll to position [36, 0]
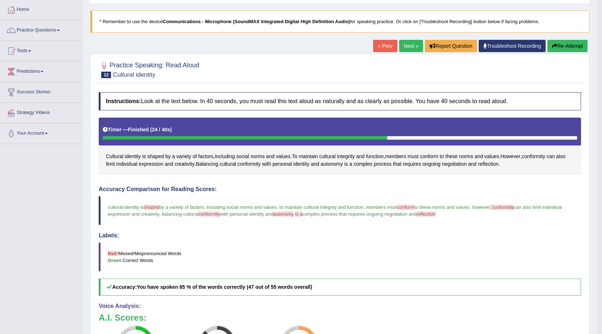
click at [413, 45] on link "Next »" at bounding box center [411, 46] width 24 height 12
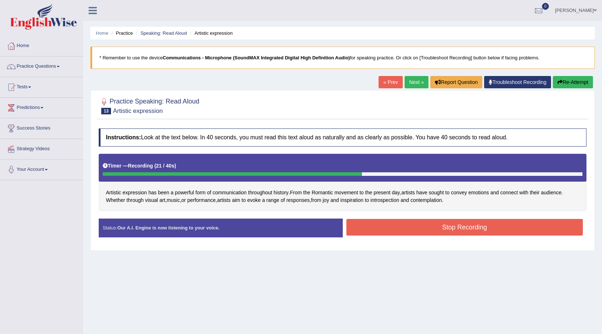
click at [467, 229] on button "Stop Recording" at bounding box center [465, 227] width 237 height 17
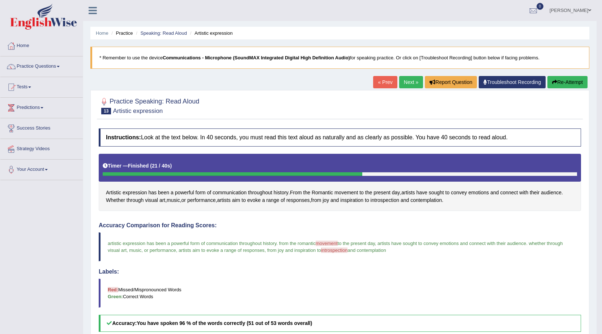
click at [408, 81] on link "Next »" at bounding box center [411, 82] width 24 height 12
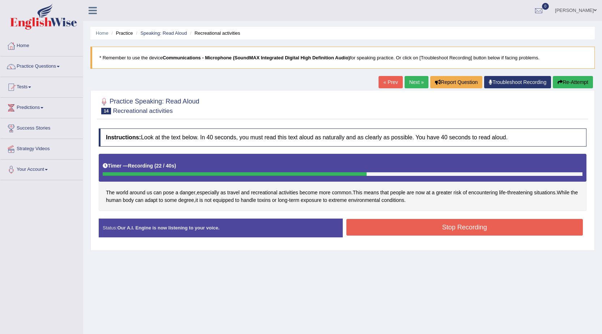
click at [423, 214] on div "Instructions: Look at the text below. In 40 seconds, you must read this text al…" at bounding box center [343, 186] width 492 height 122
click at [424, 232] on button "Stop Recording" at bounding box center [465, 227] width 237 height 17
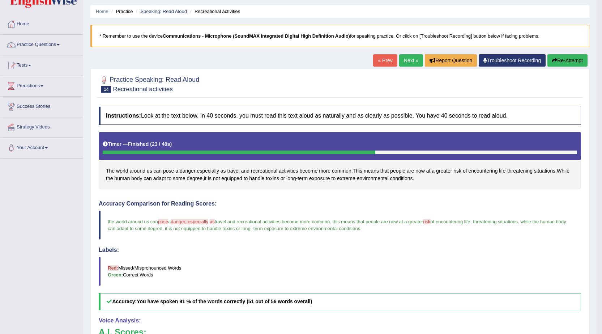
scroll to position [16, 0]
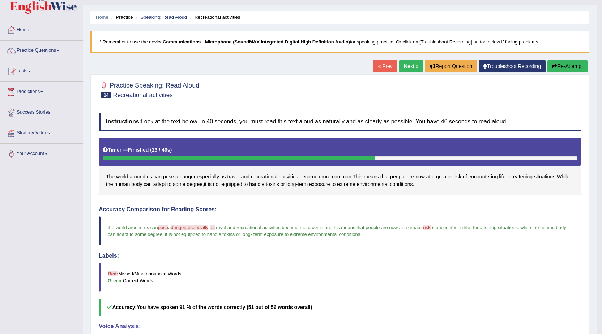
click at [411, 64] on link "Next »" at bounding box center [411, 66] width 24 height 12
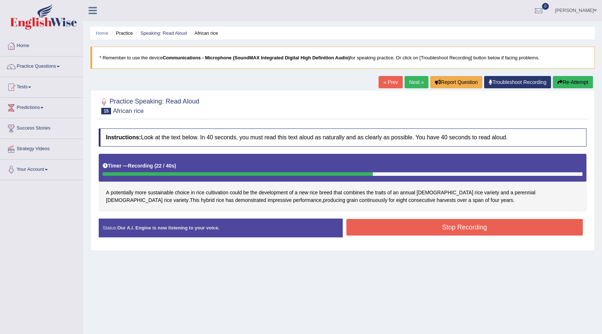
click at [442, 223] on button "Stop Recording" at bounding box center [465, 227] width 237 height 17
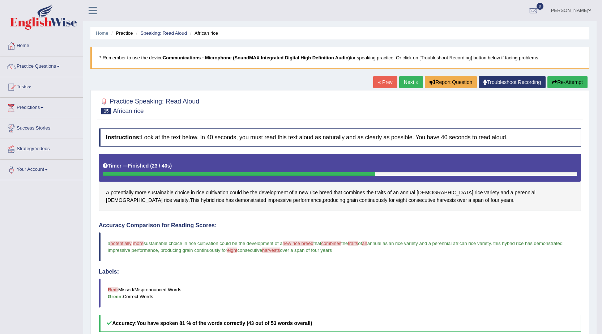
click at [407, 84] on link "Next »" at bounding box center [411, 82] width 24 height 12
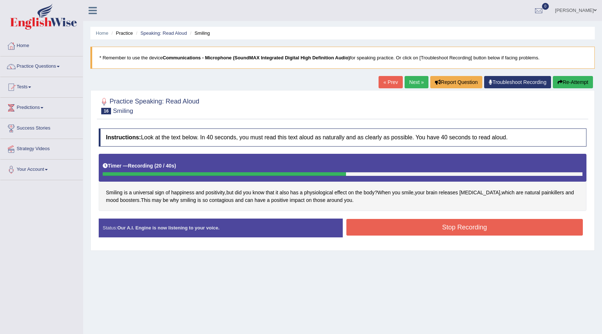
click at [488, 226] on button "Stop Recording" at bounding box center [465, 227] width 237 height 17
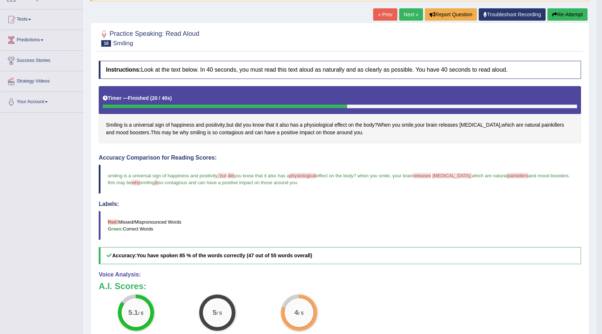
scroll to position [72, 0]
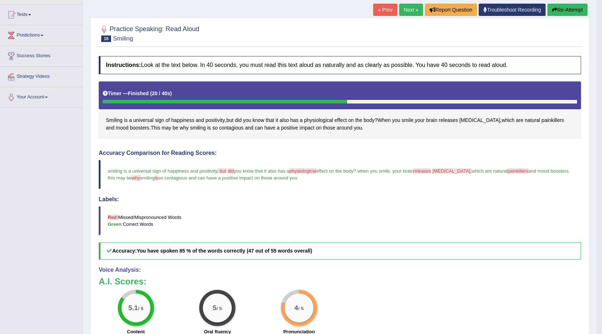
click at [225, 170] on span ", but" at bounding box center [221, 170] width 9 height 5
click at [233, 119] on span "but" at bounding box center [229, 121] width 7 height 8
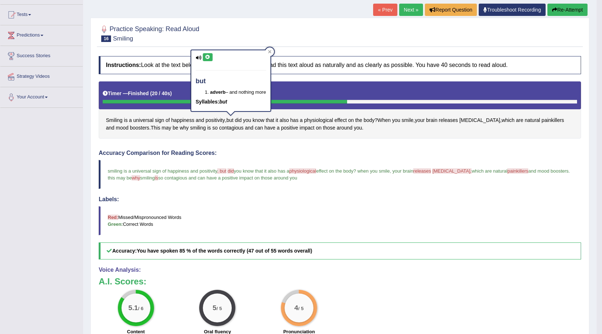
click at [207, 56] on icon at bounding box center [207, 57] width 5 height 4
click at [307, 171] on span "physiological" at bounding box center [302, 170] width 27 height 5
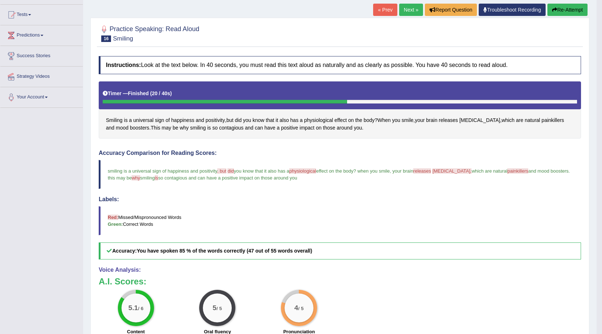
click at [307, 171] on span "physiological" at bounding box center [302, 170] width 27 height 5
click at [320, 119] on span "physiological" at bounding box center [318, 121] width 29 height 8
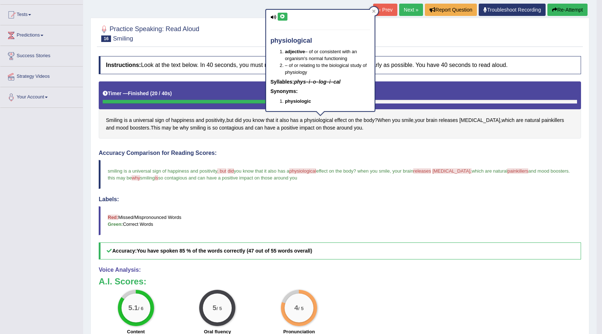
click at [284, 16] on icon at bounding box center [282, 16] width 5 height 4
click at [403, 122] on div "Smiling is a universal sign of happiness and positivity , but did you know that…" at bounding box center [340, 110] width 483 height 58
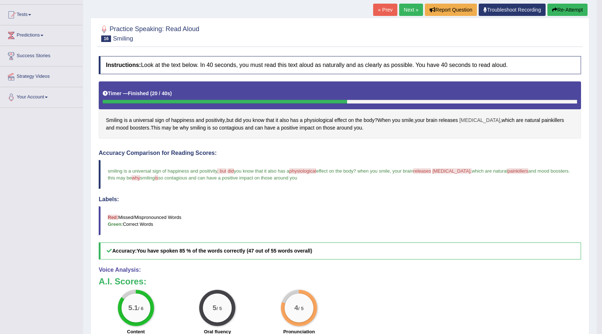
click at [473, 118] on span "endorphins" at bounding box center [479, 121] width 41 height 8
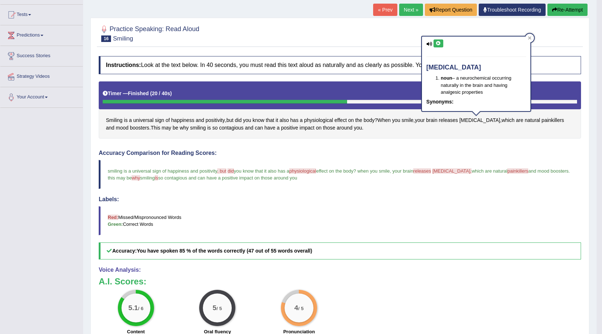
click at [437, 43] on icon at bounding box center [438, 43] width 5 height 4
click at [531, 39] on icon at bounding box center [530, 38] width 4 height 4
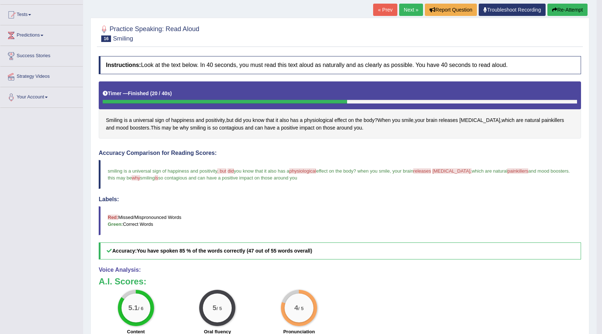
click at [508, 171] on span "painkillers" at bounding box center [518, 170] width 21 height 5
click at [542, 118] on span "painkillers" at bounding box center [553, 121] width 22 height 8
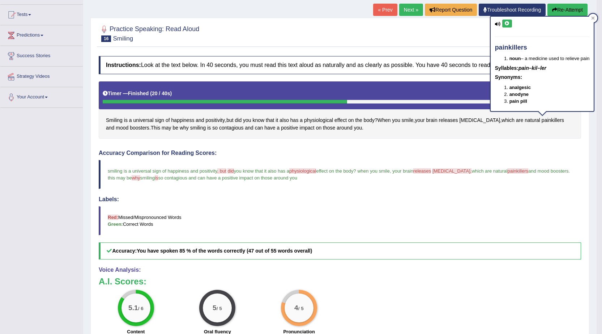
click at [509, 22] on icon at bounding box center [507, 23] width 5 height 4
click at [508, 25] on icon at bounding box center [507, 23] width 5 height 4
click at [316, 196] on div "Accuracy Comparison for Reading Scores: smiling is a universal sign of happines…" at bounding box center [340, 205] width 483 height 110
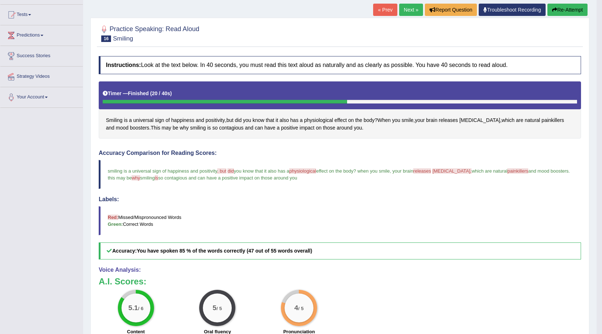
click at [405, 8] on link "Next »" at bounding box center [411, 10] width 24 height 12
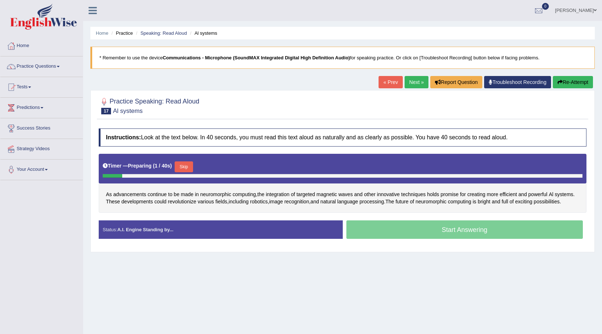
click at [132, 194] on span "advancements" at bounding box center [129, 195] width 33 height 8
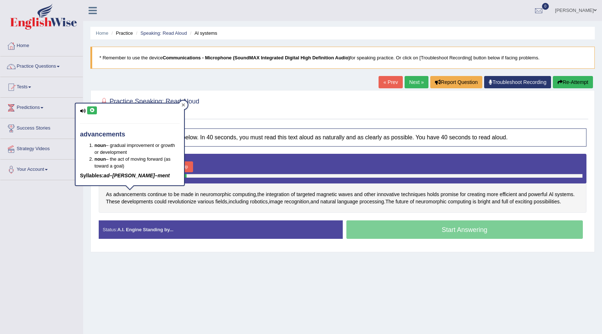
click at [184, 105] on icon at bounding box center [183, 104] width 3 height 3
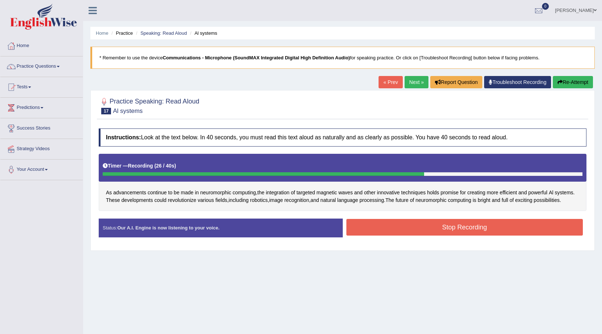
click at [440, 224] on button "Stop Recording" at bounding box center [465, 227] width 237 height 17
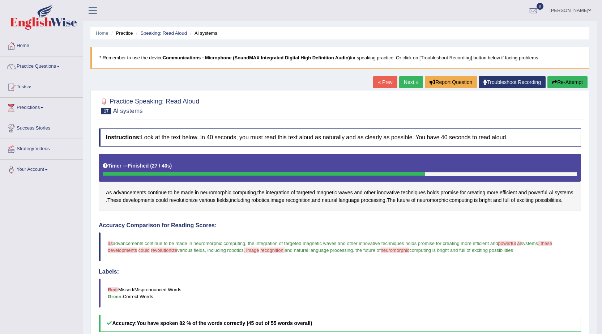
click at [406, 80] on link "Next »" at bounding box center [411, 82] width 24 height 12
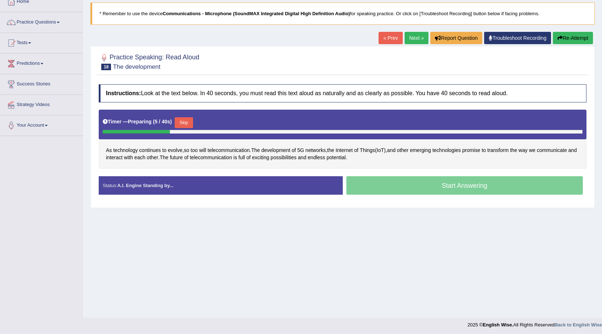
scroll to position [46, 0]
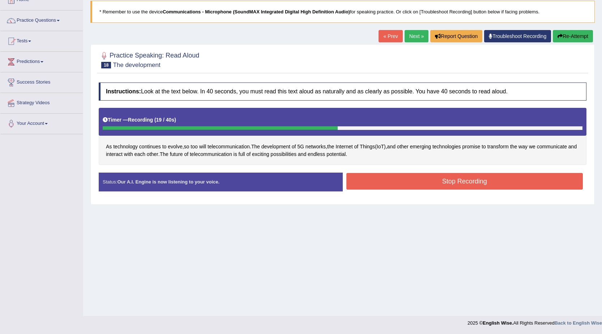
click at [458, 186] on button "Stop Recording" at bounding box center [465, 181] width 237 height 17
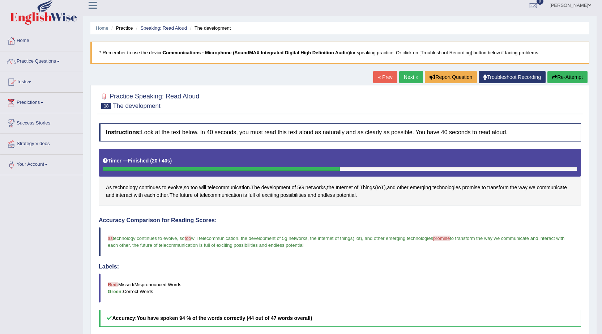
scroll to position [0, 0]
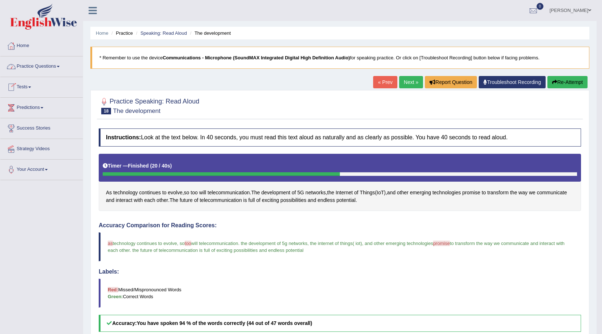
click at [63, 66] on link "Practice Questions" at bounding box center [41, 65] width 82 height 18
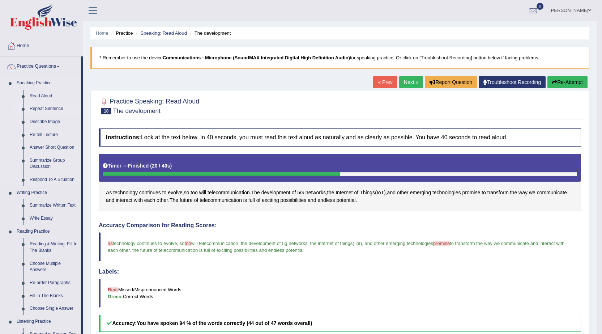
click at [52, 107] on link "Repeat Sentence" at bounding box center [53, 108] width 55 height 13
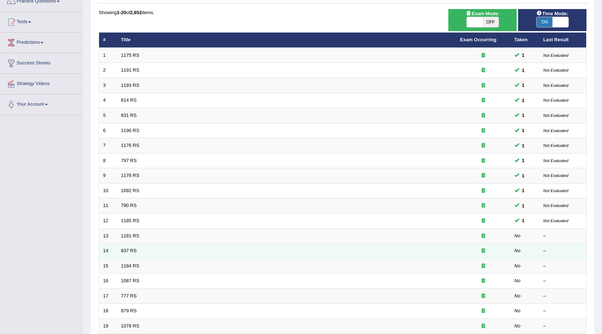
scroll to position [72, 0]
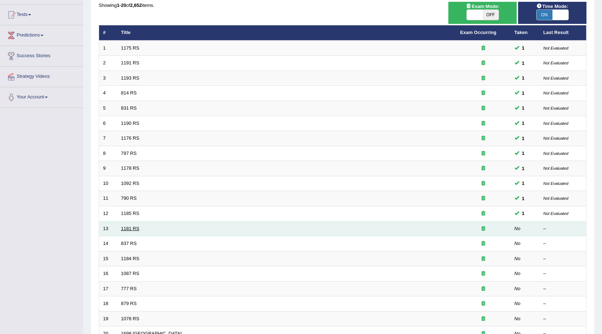
click at [135, 226] on link "1181 RS" at bounding box center [130, 228] width 18 height 5
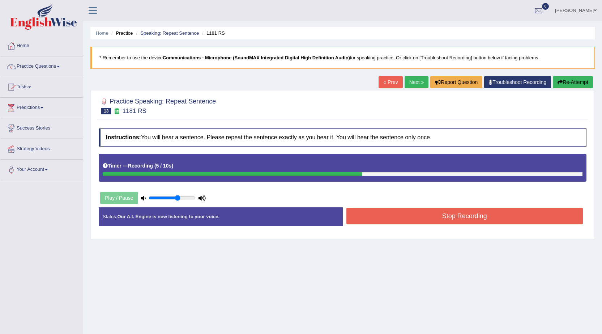
click at [453, 217] on button "Stop Recording" at bounding box center [465, 216] width 237 height 17
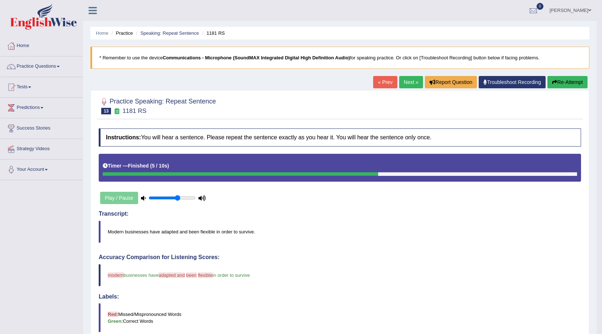
click at [401, 81] on link "Next »" at bounding box center [411, 82] width 24 height 12
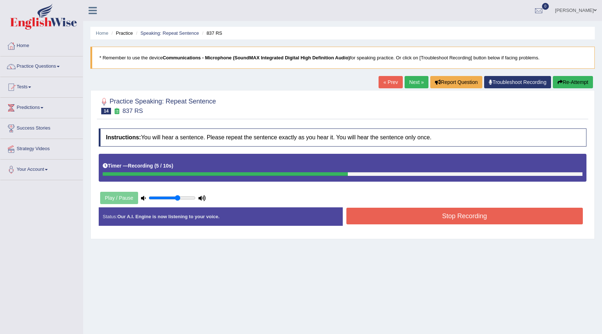
click at [431, 212] on button "Stop Recording" at bounding box center [465, 216] width 237 height 17
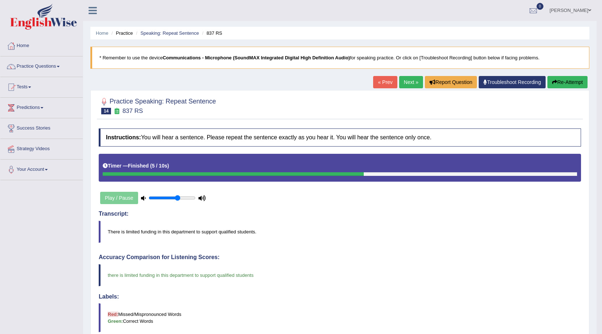
click at [586, 8] on link "Binita Mahato" at bounding box center [571, 9] width 52 height 19
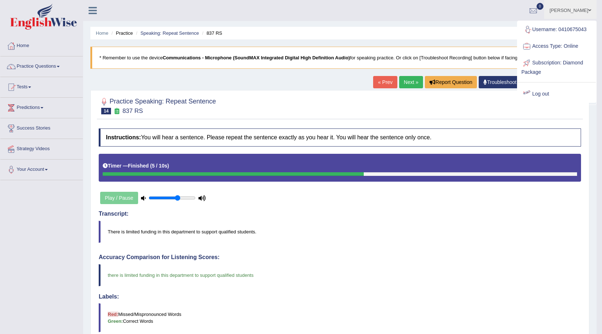
click at [538, 89] on link "Log out" at bounding box center [557, 94] width 78 height 17
